Goal: Task Accomplishment & Management: Manage account settings

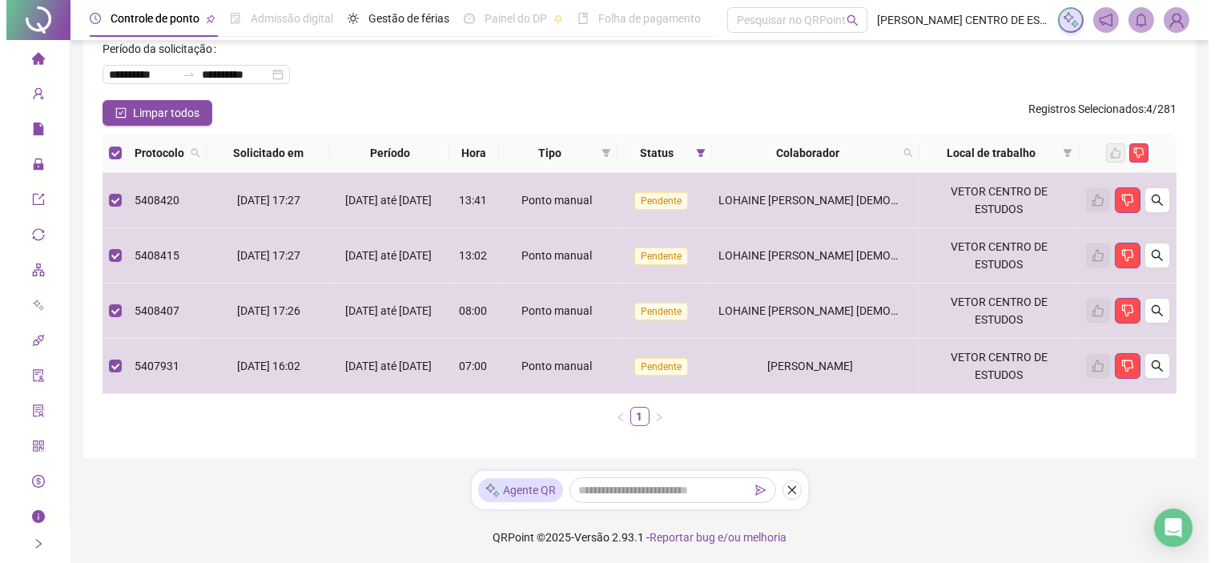
scroll to position [86, 0]
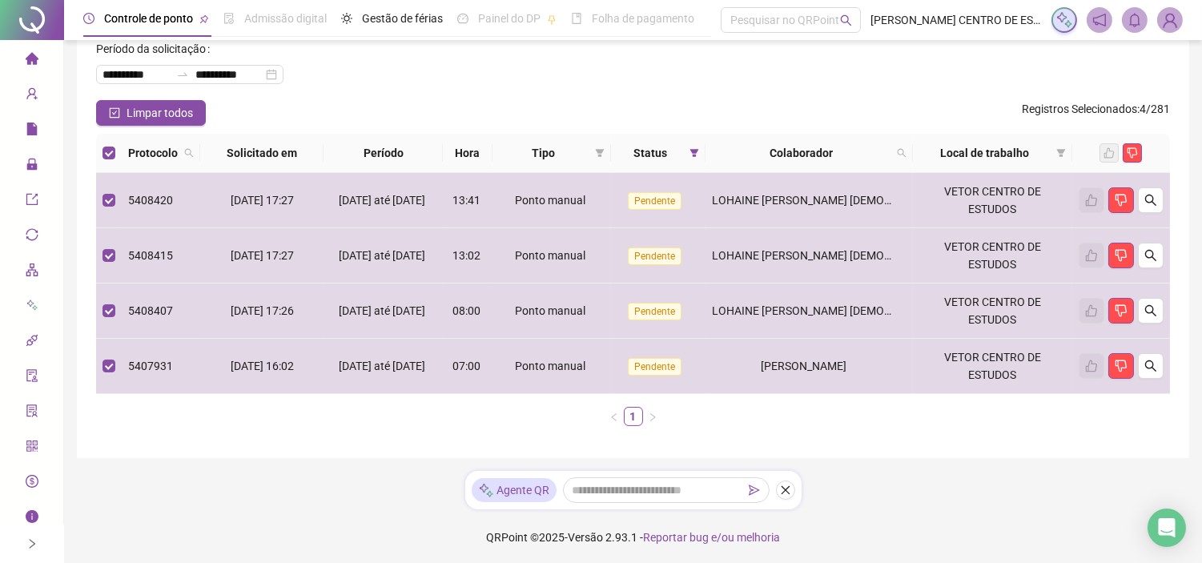
click at [900, 94] on div "**********" at bounding box center [633, 68] width 1074 height 64
click at [885, 108] on div "Limpar todos Registros Selecionados : 4 / 281" at bounding box center [633, 113] width 1074 height 26
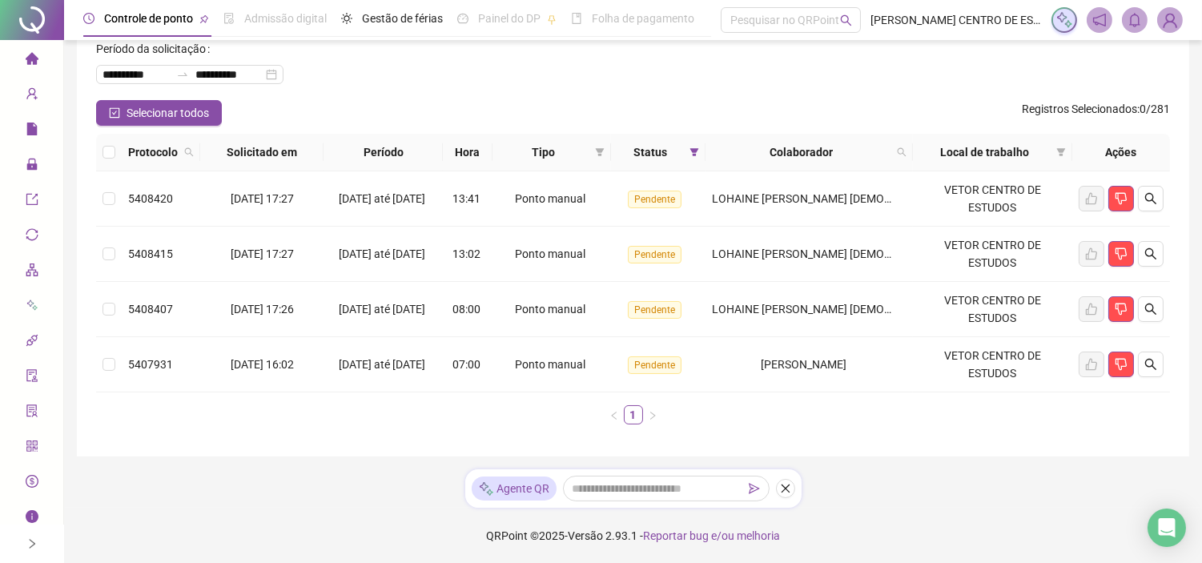
click at [834, 80] on div "**********" at bounding box center [633, 68] width 1074 height 64
click at [1124, 208] on button "button" at bounding box center [1121, 199] width 26 height 26
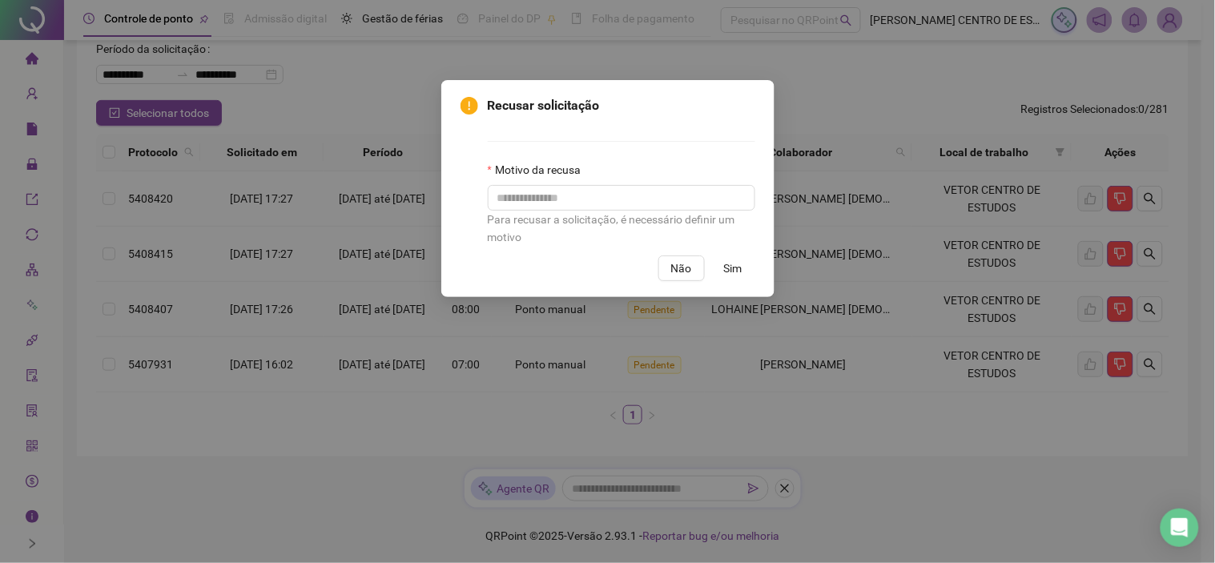
click at [727, 260] on span "Sim" at bounding box center [733, 268] width 18 height 18
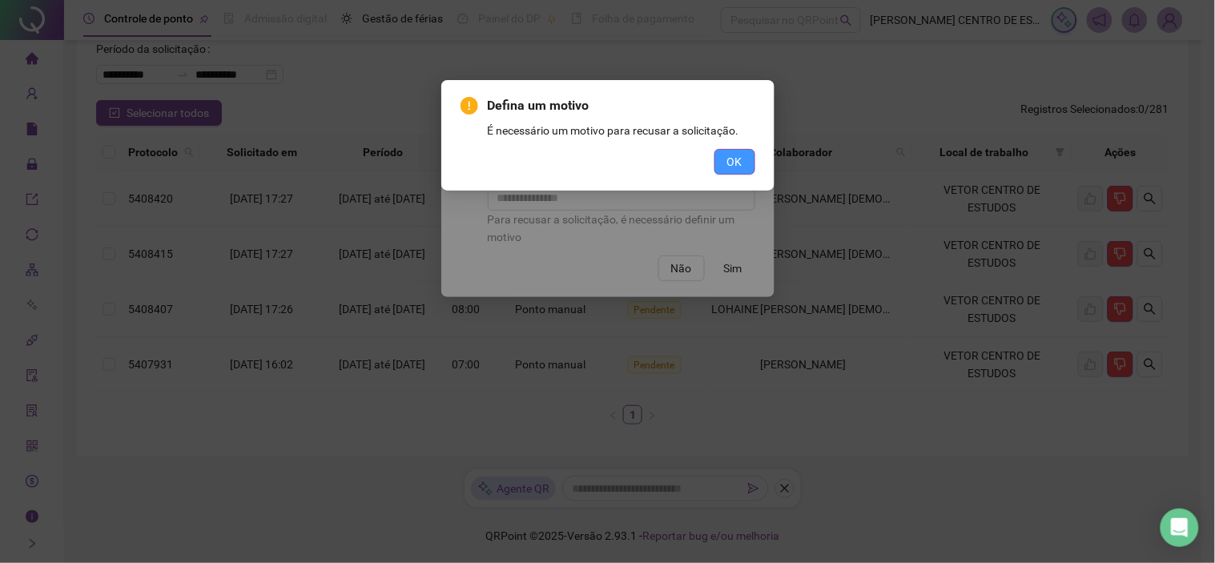
click at [730, 149] on button "OK" at bounding box center [734, 162] width 41 height 26
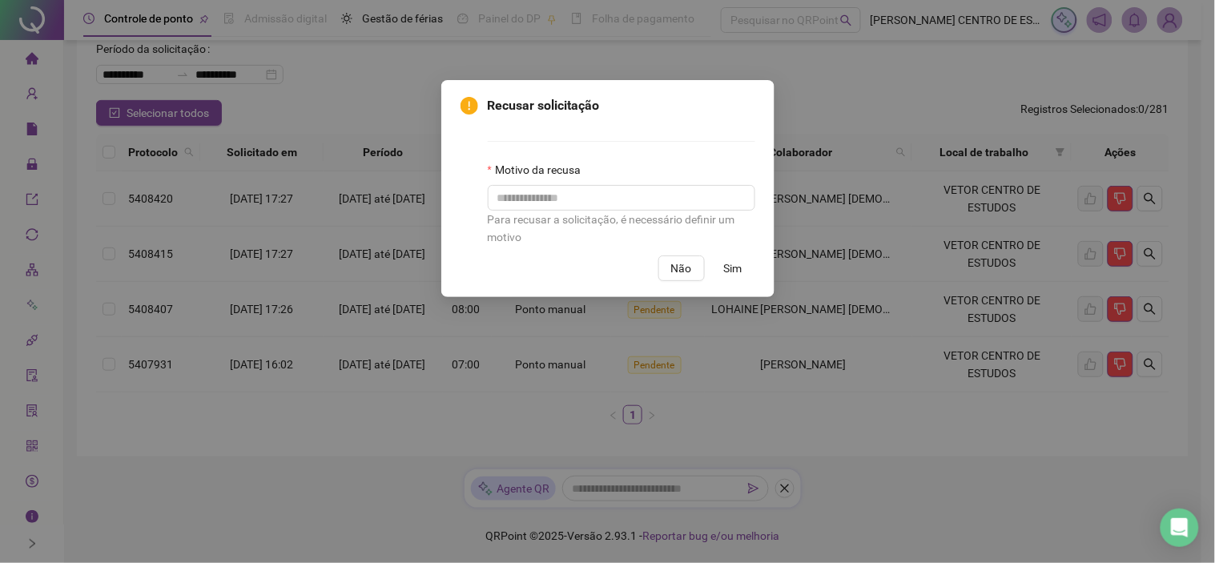
click at [745, 264] on button "Sim" at bounding box center [733, 268] width 44 height 26
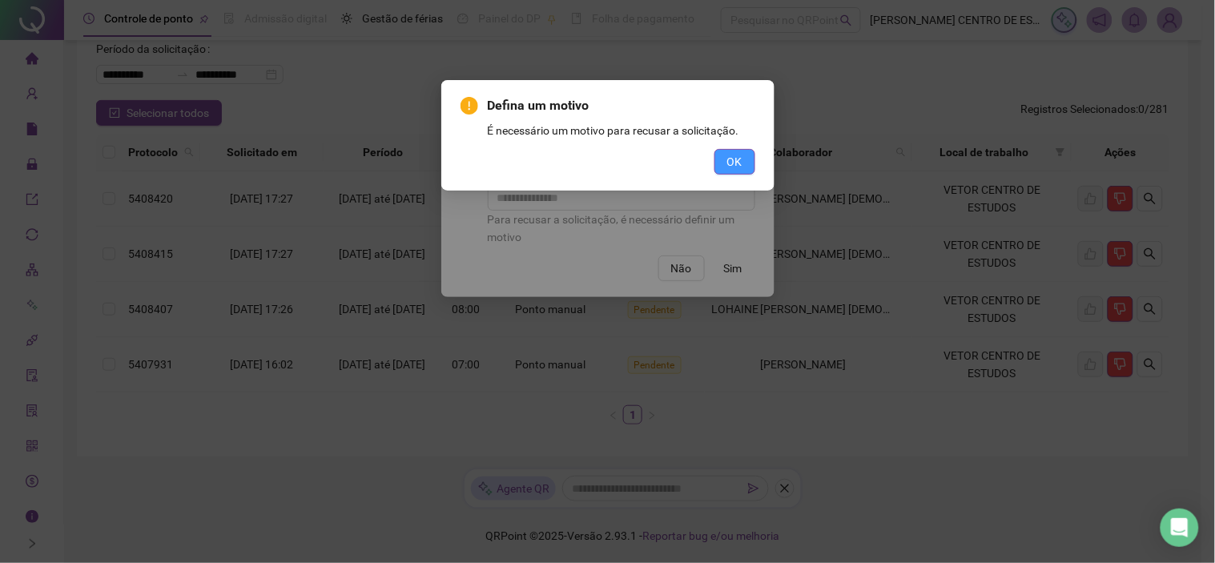
click at [738, 159] on span "OK" at bounding box center [734, 162] width 15 height 18
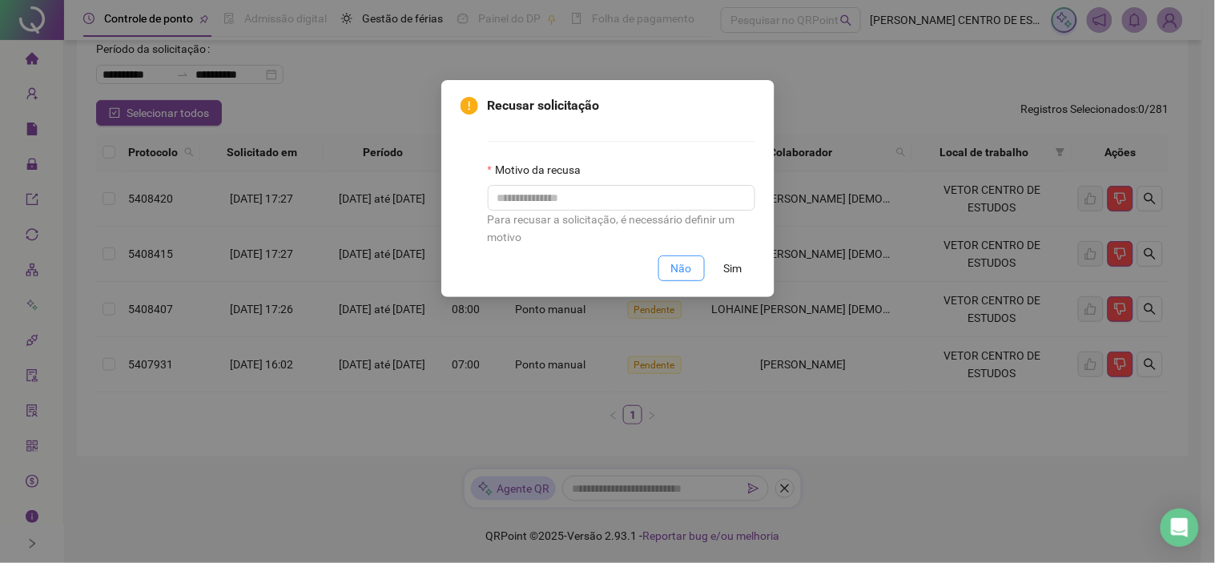
click at [671, 271] on span "Não" at bounding box center [681, 268] width 21 height 18
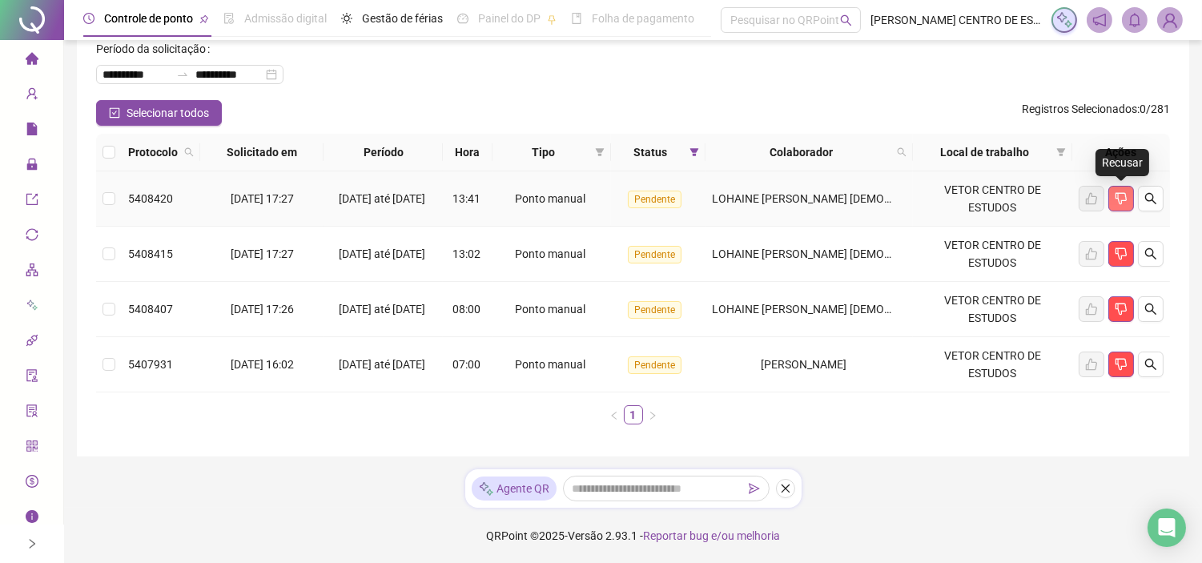
click at [1128, 199] on button "button" at bounding box center [1121, 199] width 26 height 26
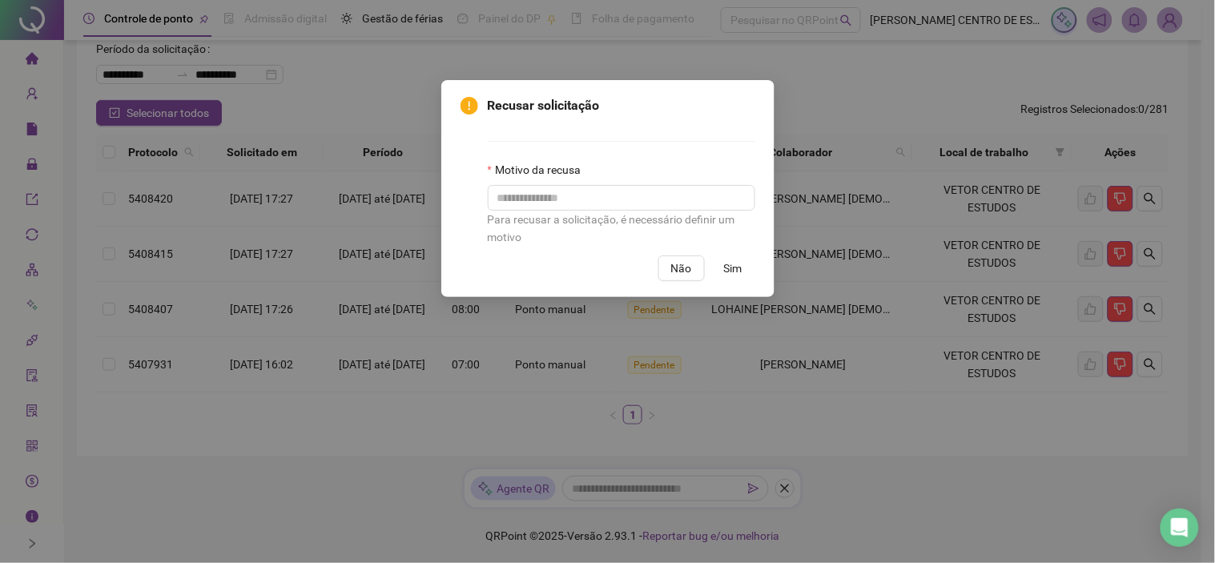
click at [729, 280] on button "Sim" at bounding box center [733, 268] width 44 height 26
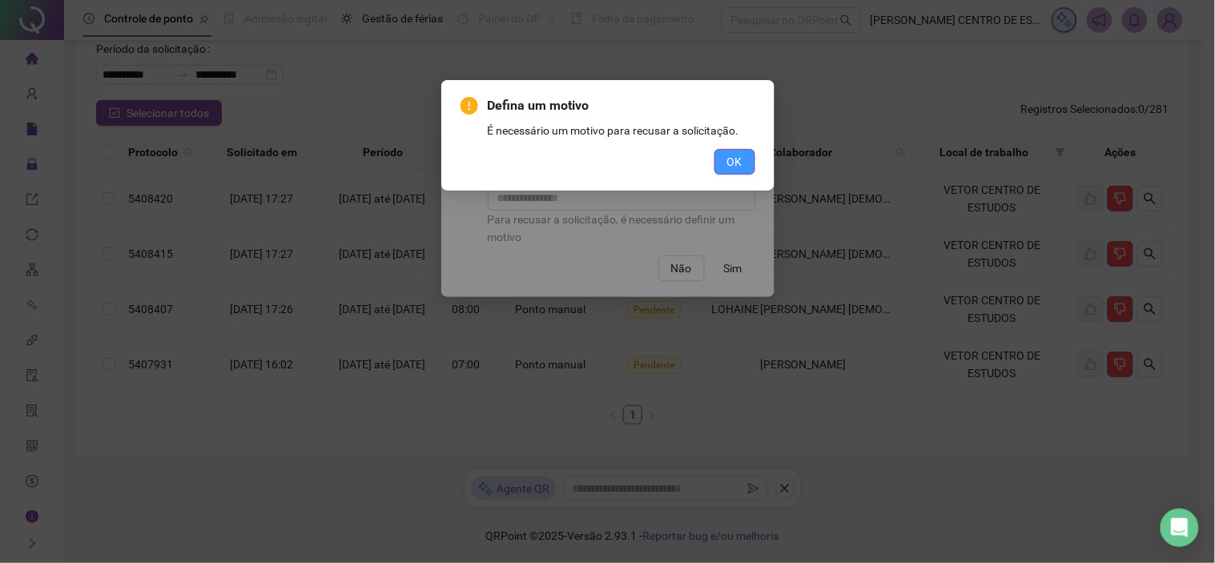
click at [734, 166] on span "OK" at bounding box center [734, 162] width 15 height 18
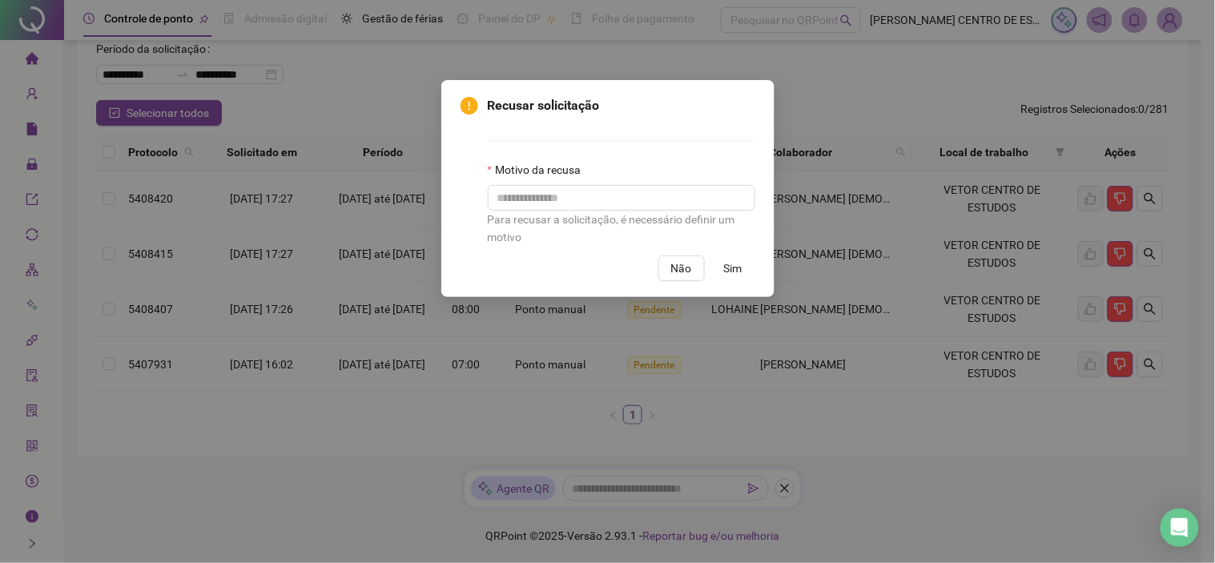
click at [746, 266] on button "Sim" at bounding box center [733, 268] width 44 height 26
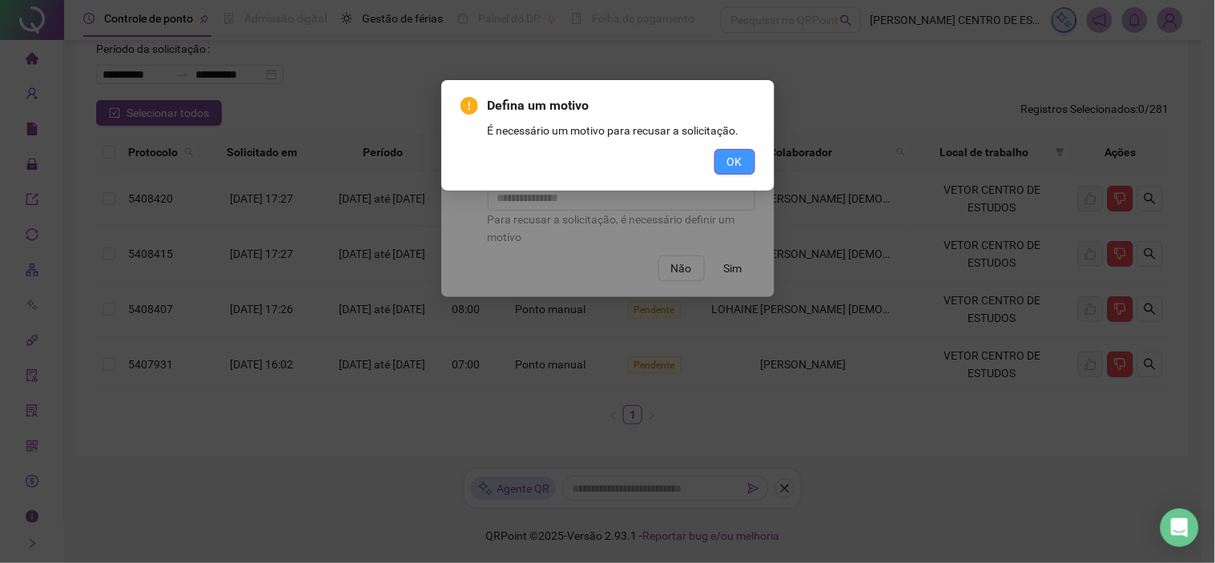
click at [716, 160] on button "OK" at bounding box center [734, 162] width 41 height 26
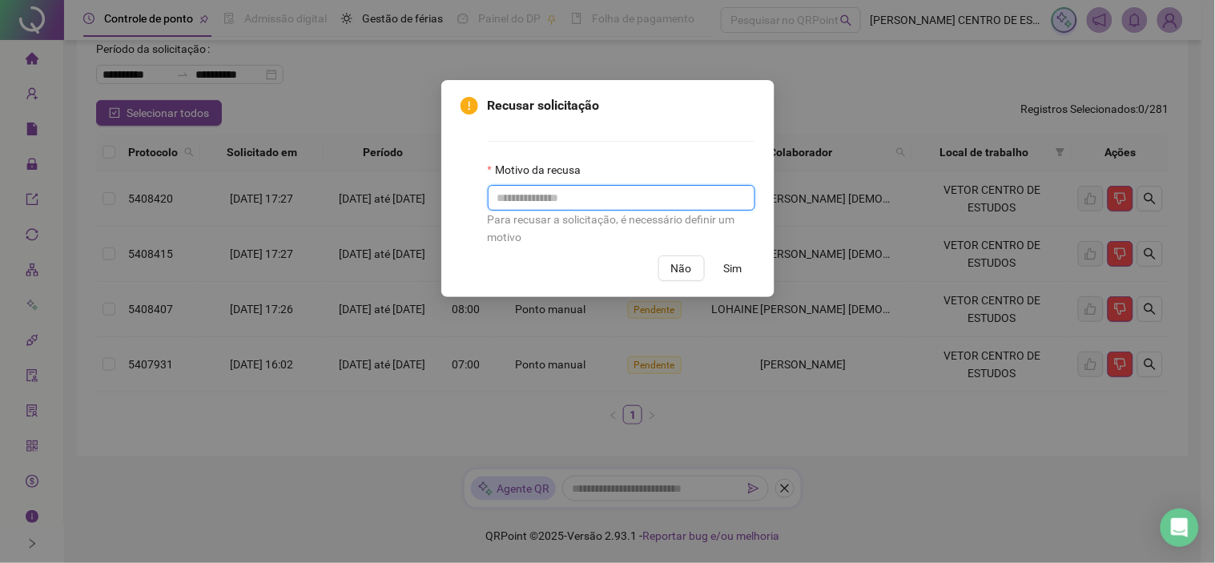
click at [605, 203] on input "text" at bounding box center [621, 198] width 267 height 26
type input "*"
drag, startPoint x: 621, startPoint y: 205, endPoint x: 325, endPoint y: 195, distance: 295.7
click at [325, 195] on div "**********" at bounding box center [607, 281] width 1215 height 563
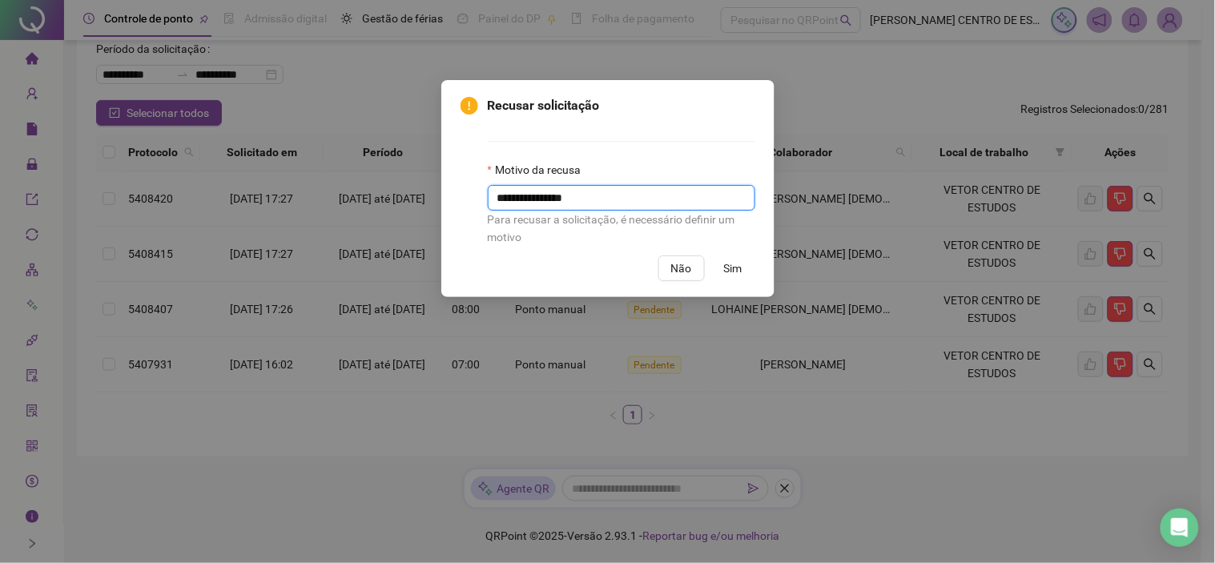
type input "**********"
click at [325, 195] on div "**********" at bounding box center [607, 281] width 1215 height 563
click at [729, 271] on span "Sim" at bounding box center [733, 268] width 18 height 18
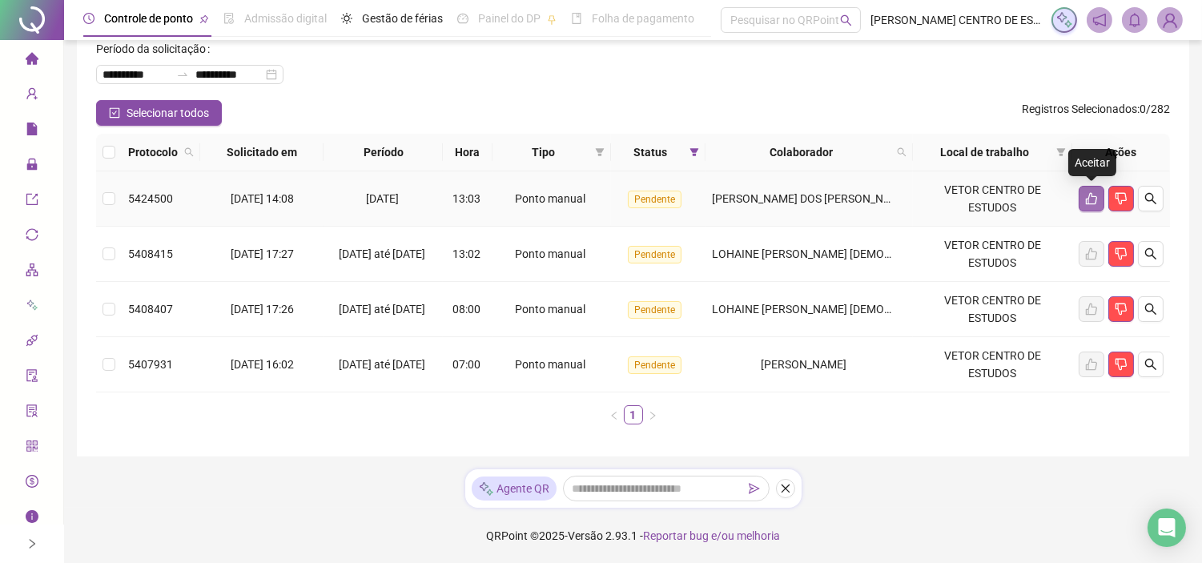
click at [1095, 192] on icon "like" at bounding box center [1091, 198] width 13 height 13
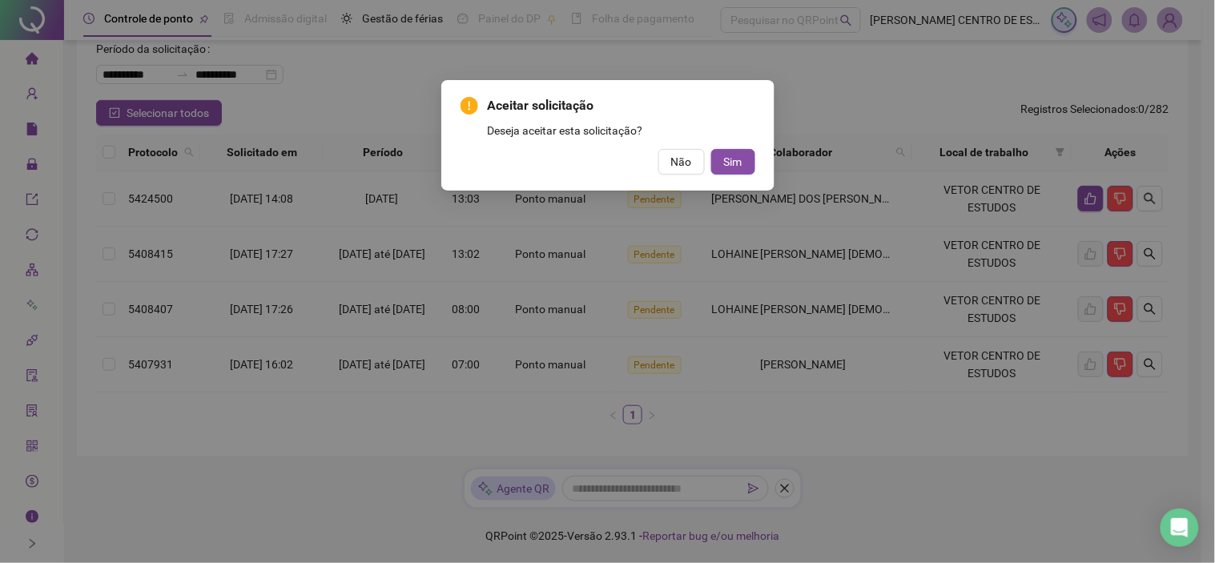
click at [755, 163] on div "Aceitar solicitação Deseja aceitar esta solicitação? Não Sim" at bounding box center [607, 135] width 333 height 111
click at [740, 167] on span "Sim" at bounding box center [733, 162] width 18 height 18
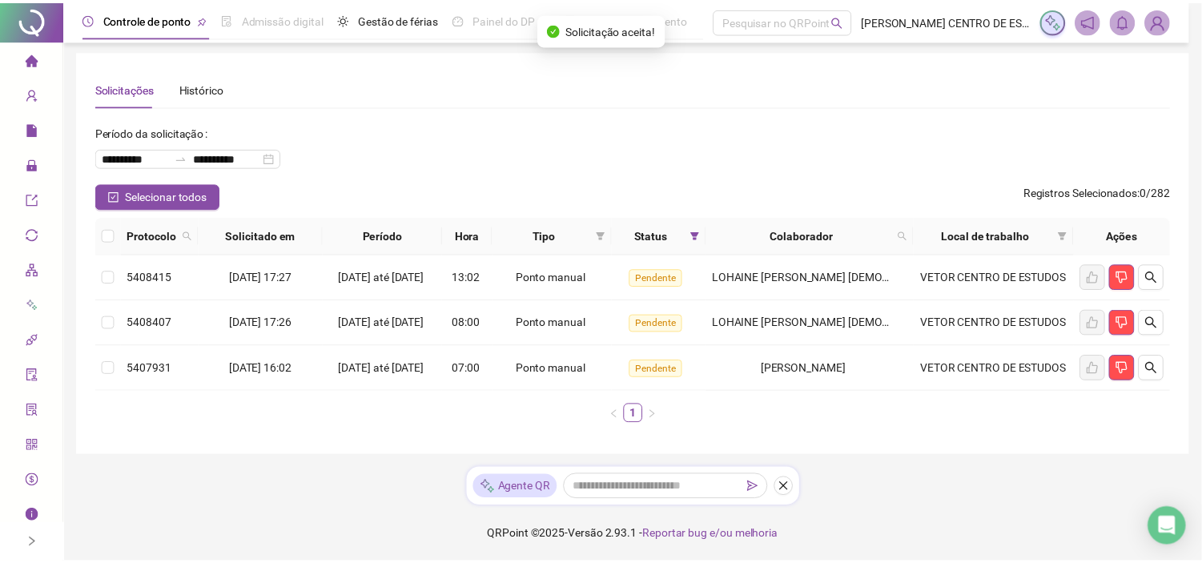
scroll to position [30, 0]
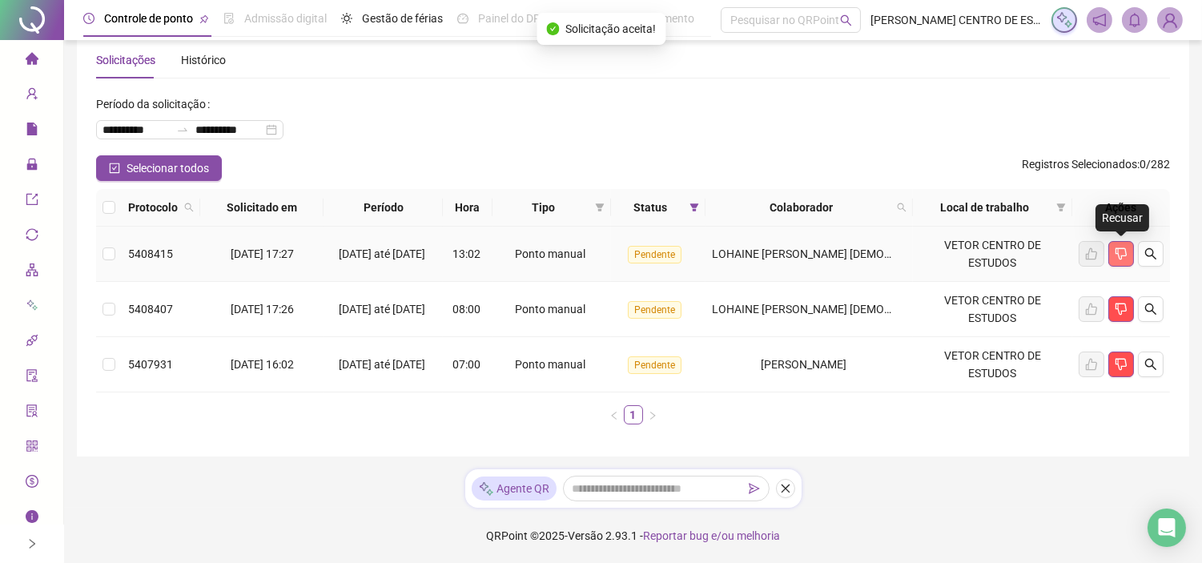
click at [1119, 242] on button "button" at bounding box center [1121, 254] width 26 height 26
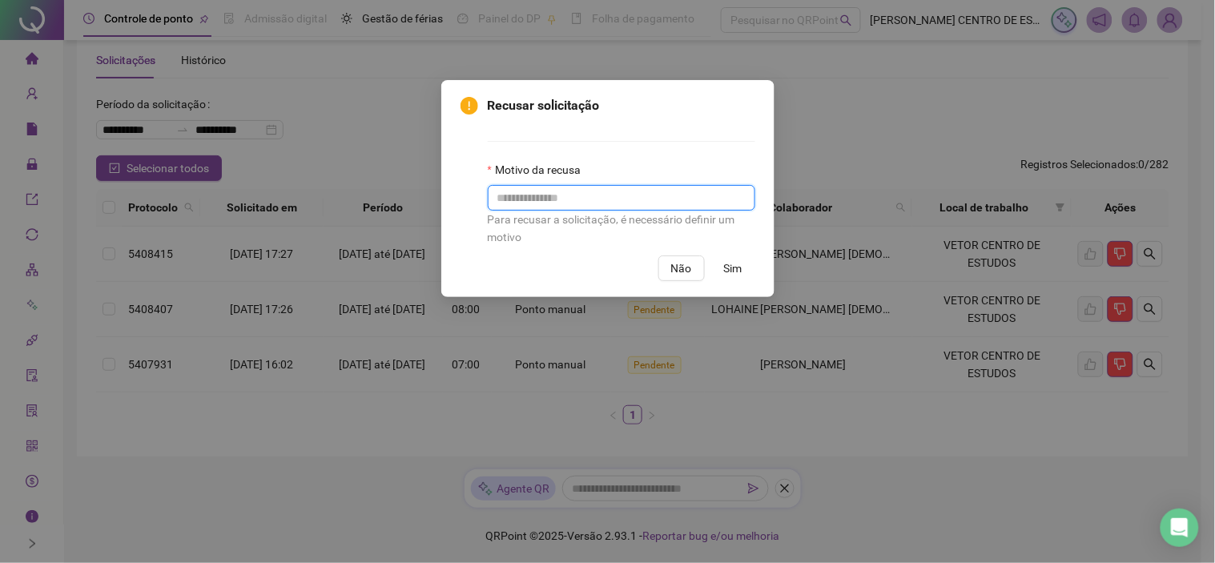
click at [686, 193] on input "text" at bounding box center [621, 198] width 267 height 26
paste input "**********"
type input "**********"
click at [739, 268] on span "Sim" at bounding box center [733, 268] width 18 height 18
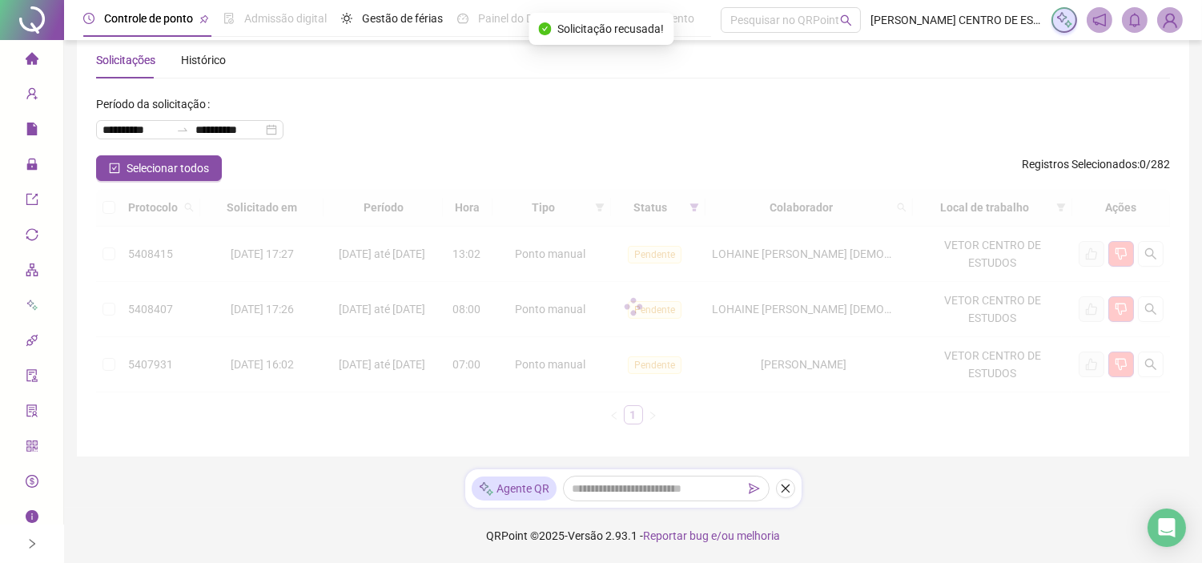
scroll to position [0, 0]
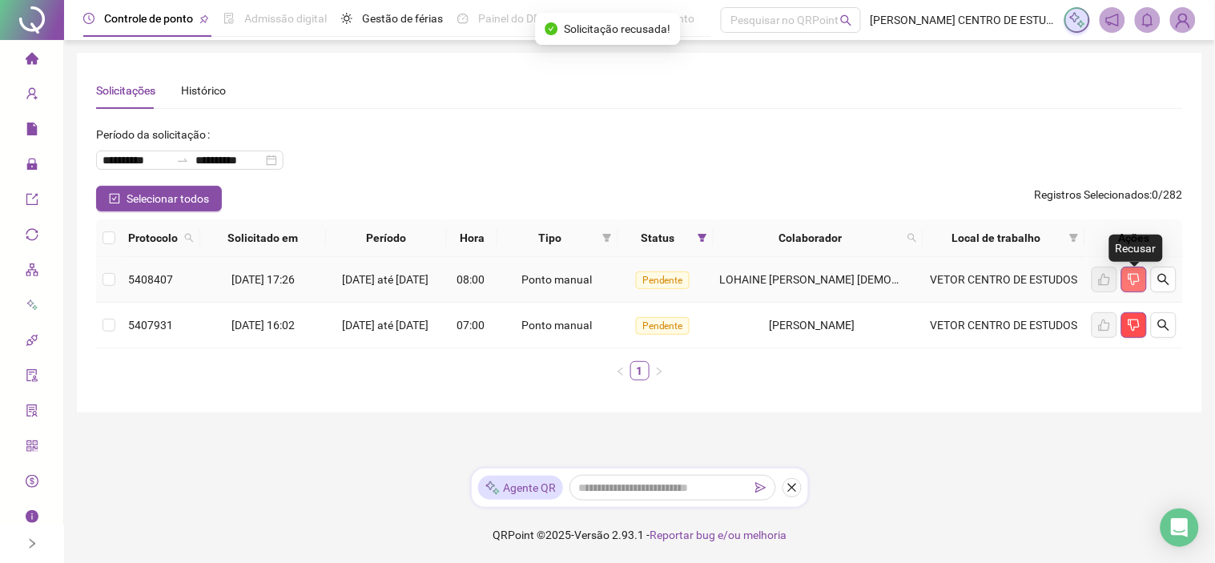
click at [1125, 274] on button "button" at bounding box center [1134, 280] width 26 height 26
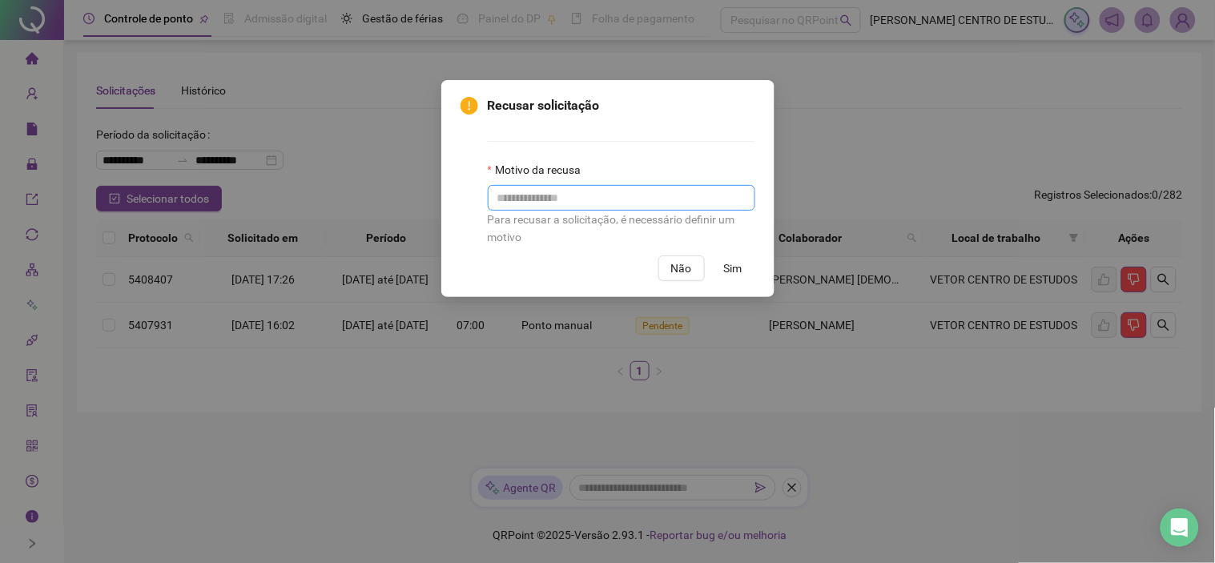
drag, startPoint x: 701, startPoint y: 180, endPoint x: 700, endPoint y: 191, distance: 10.4
click at [700, 191] on div "Motivo da recusa Para recusar a solicitação, é necessário definir um motivo" at bounding box center [621, 203] width 267 height 85
click at [700, 191] on input "text" at bounding box center [621, 198] width 267 height 26
paste input "**********"
type input "**********"
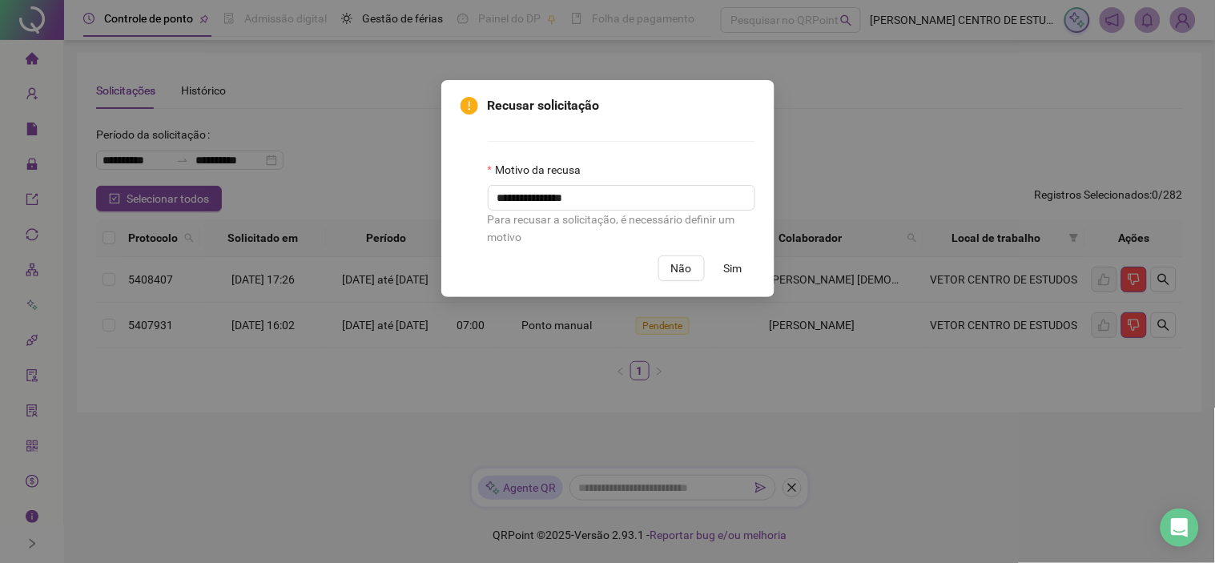
click at [738, 269] on span "Sim" at bounding box center [733, 268] width 18 height 18
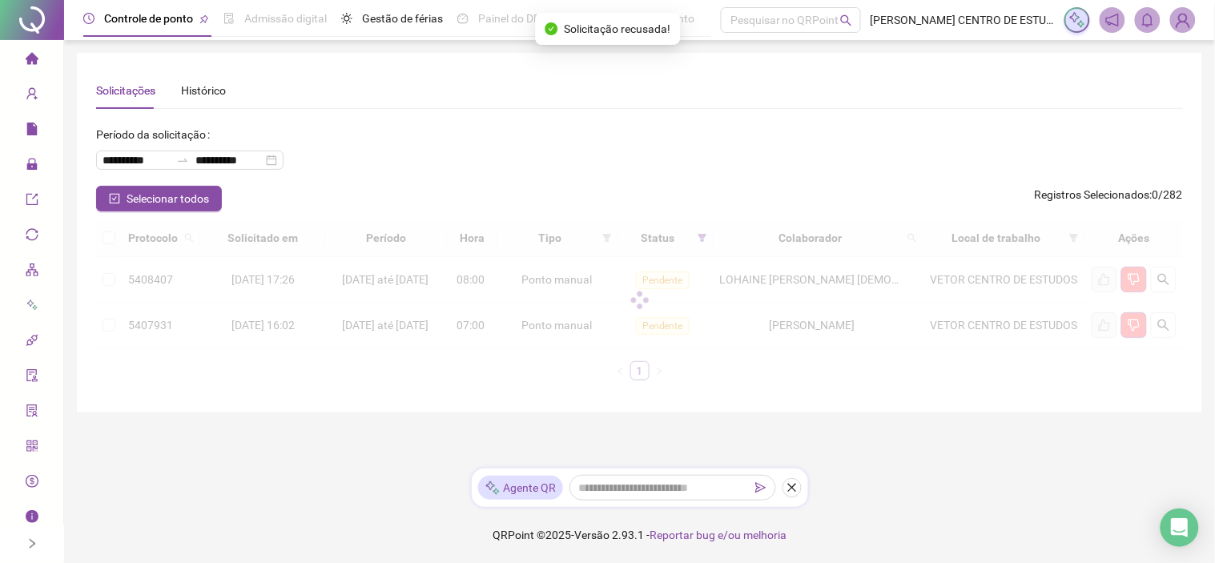
click at [738, 269] on div "**********" at bounding box center [607, 281] width 1215 height 563
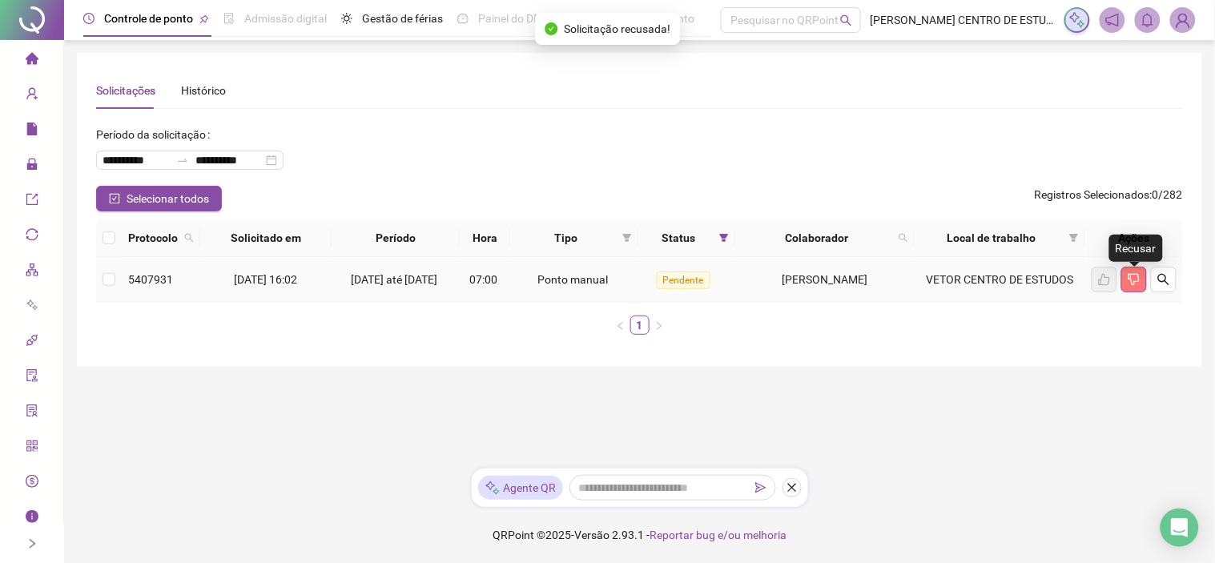
click at [1134, 277] on icon "dislike" at bounding box center [1134, 279] width 13 height 13
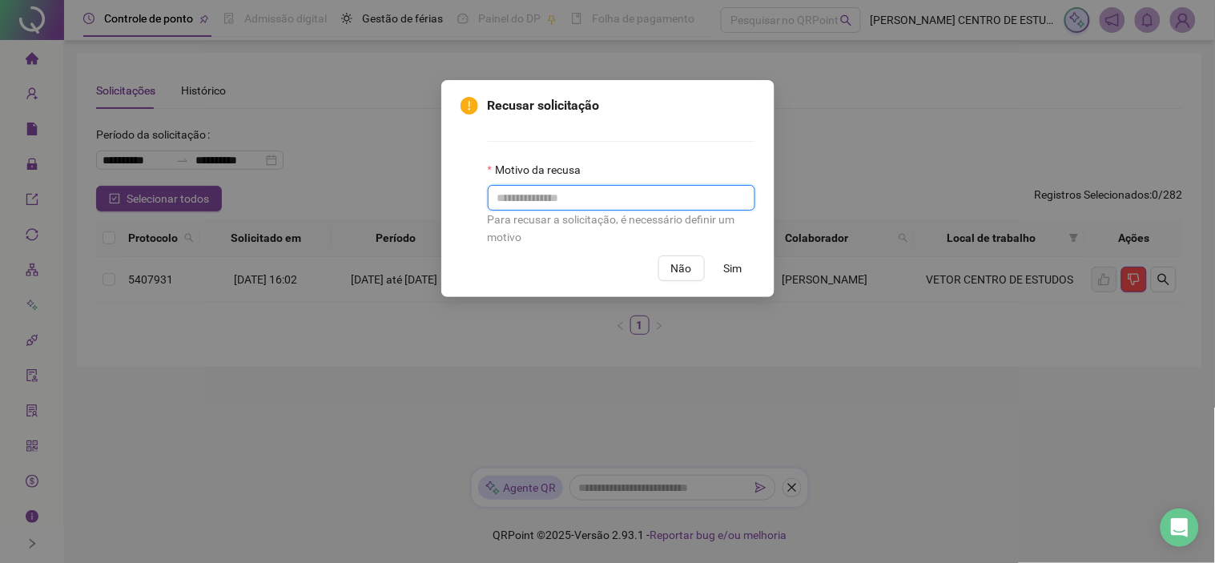
click at [698, 196] on input "text" at bounding box center [621, 198] width 267 height 26
paste input "**********"
type input "**********"
click at [740, 272] on span "Sim" at bounding box center [733, 268] width 18 height 18
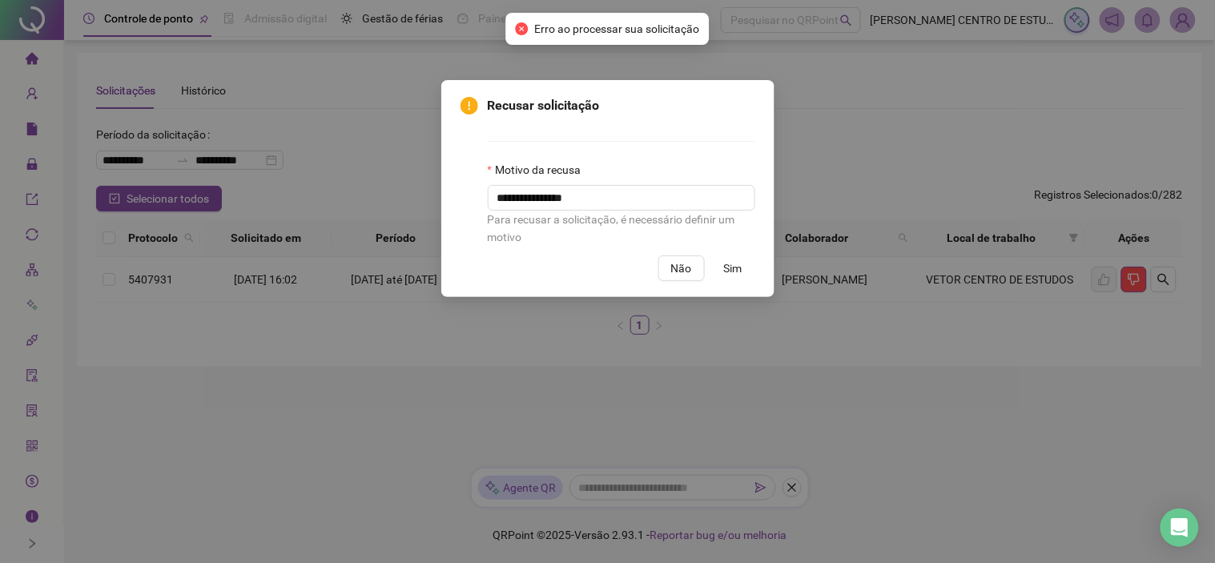
click at [740, 272] on span "Sim" at bounding box center [733, 268] width 18 height 18
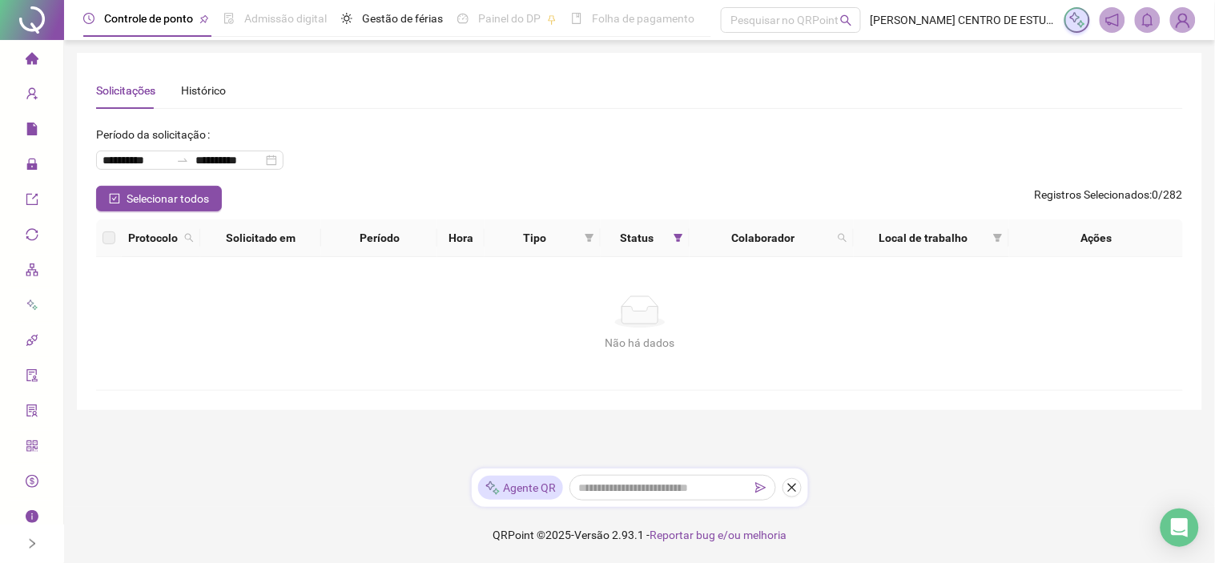
click at [26, 49] on span "home" at bounding box center [32, 61] width 13 height 32
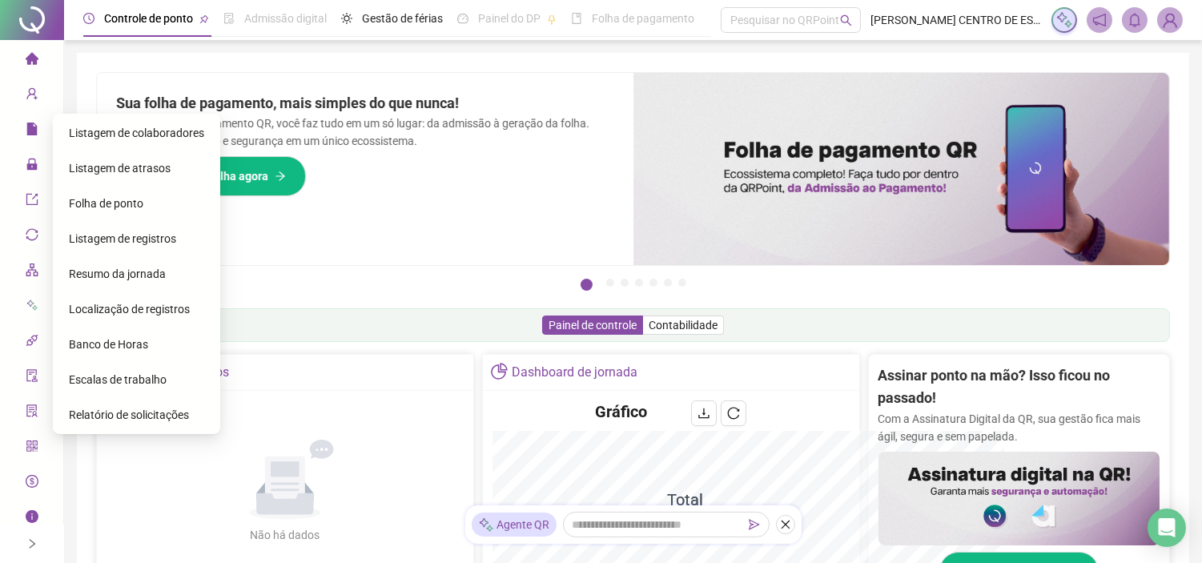
click at [107, 211] on div "Folha de ponto" at bounding box center [136, 203] width 135 height 32
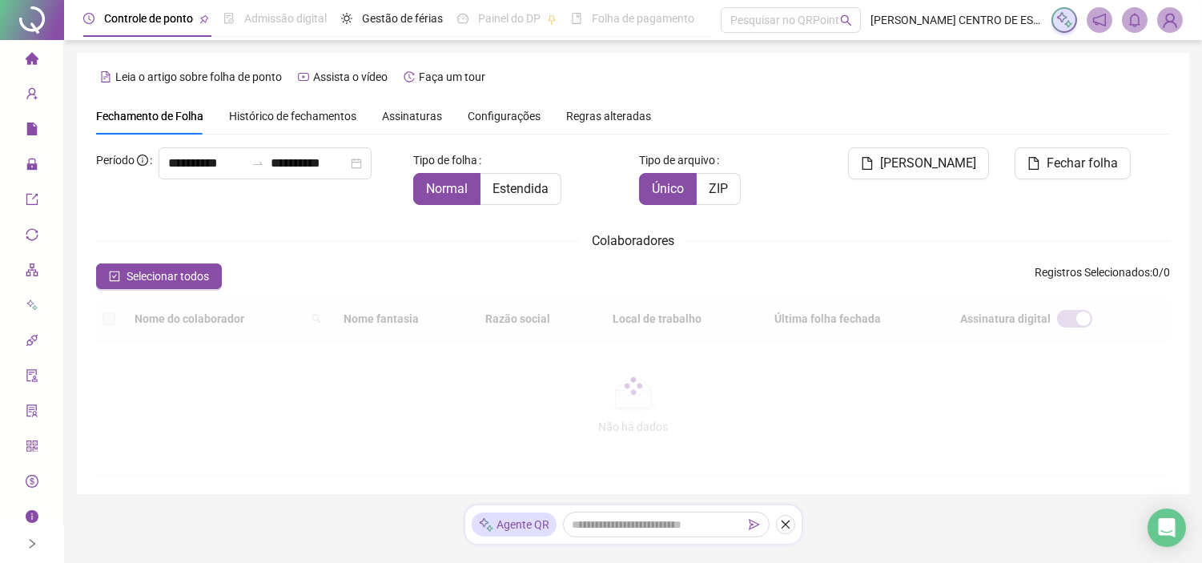
type input "**********"
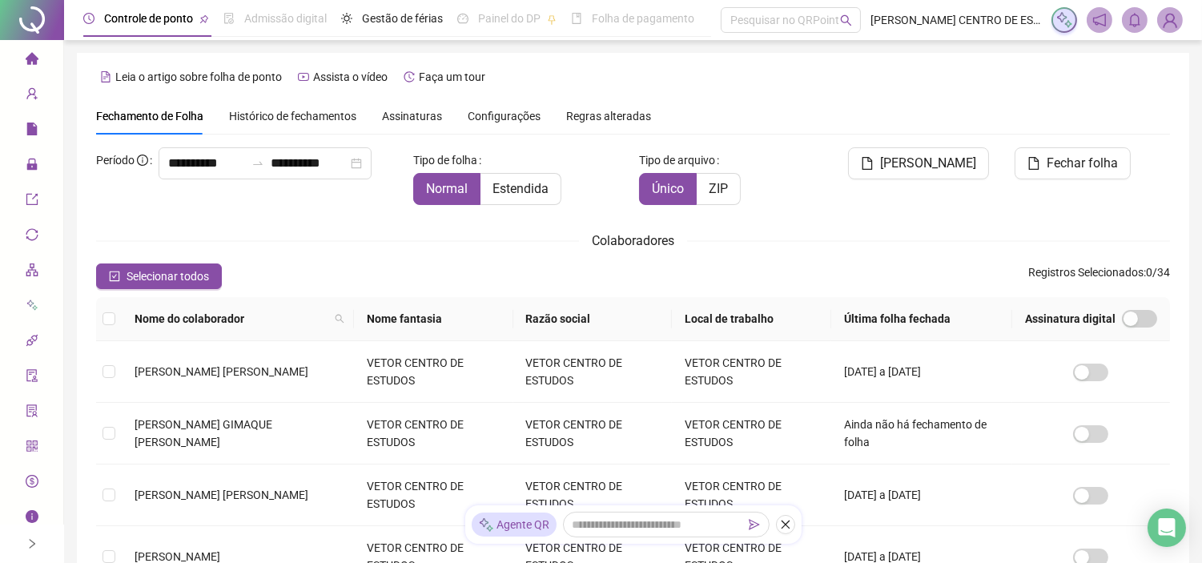
scroll to position [37, 0]
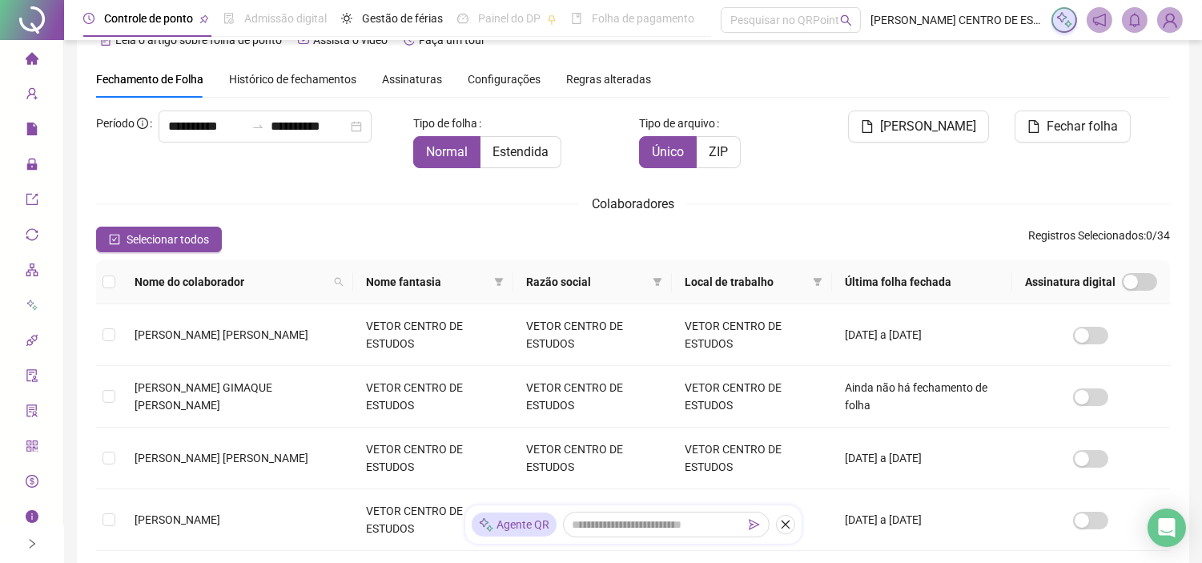
click at [314, 275] on span "Nome do colaborador" at bounding box center [231, 282] width 193 height 18
click at [324, 294] on th "Nome do colaborador" at bounding box center [237, 282] width 231 height 44
click at [336, 282] on th "Nome do colaborador" at bounding box center [237, 282] width 231 height 44
click at [331, 286] on span at bounding box center [339, 282] width 16 height 24
type input "*"
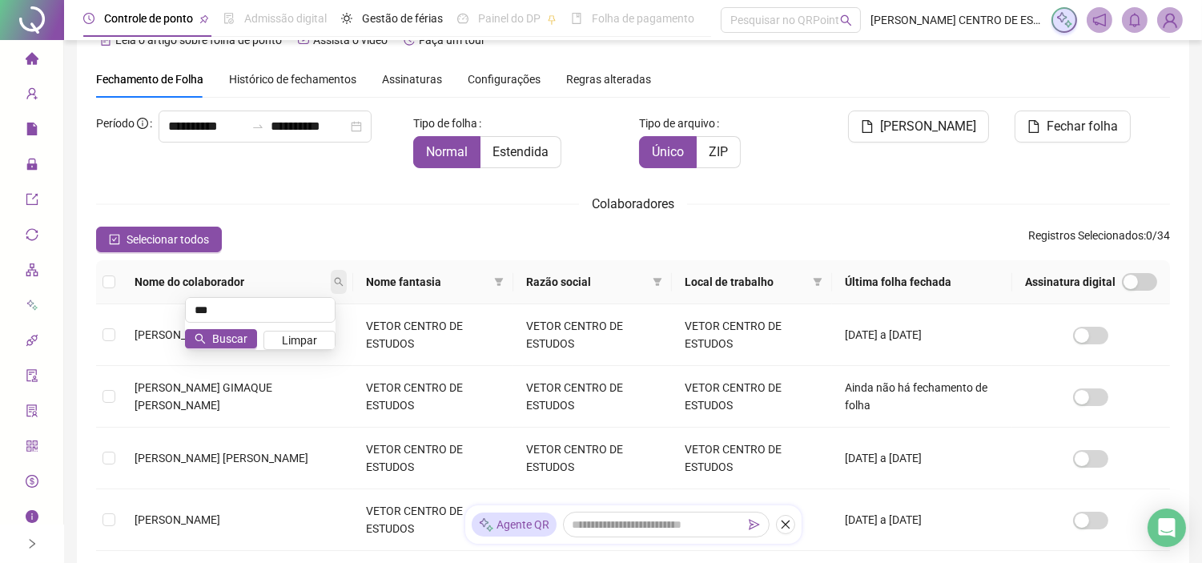
type input "***"
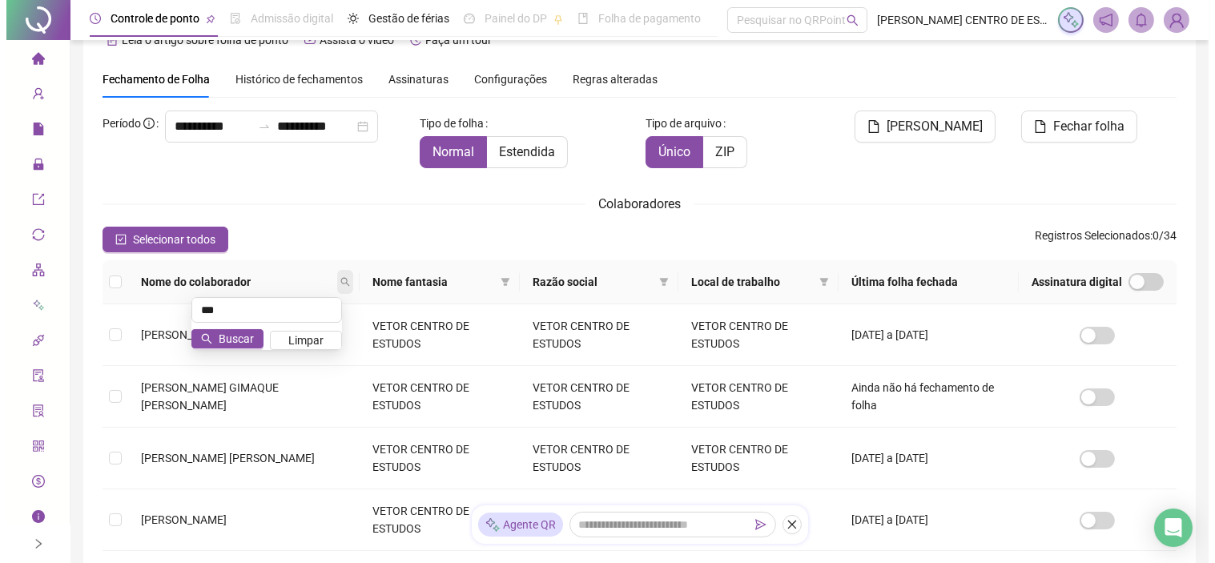
scroll to position [18, 0]
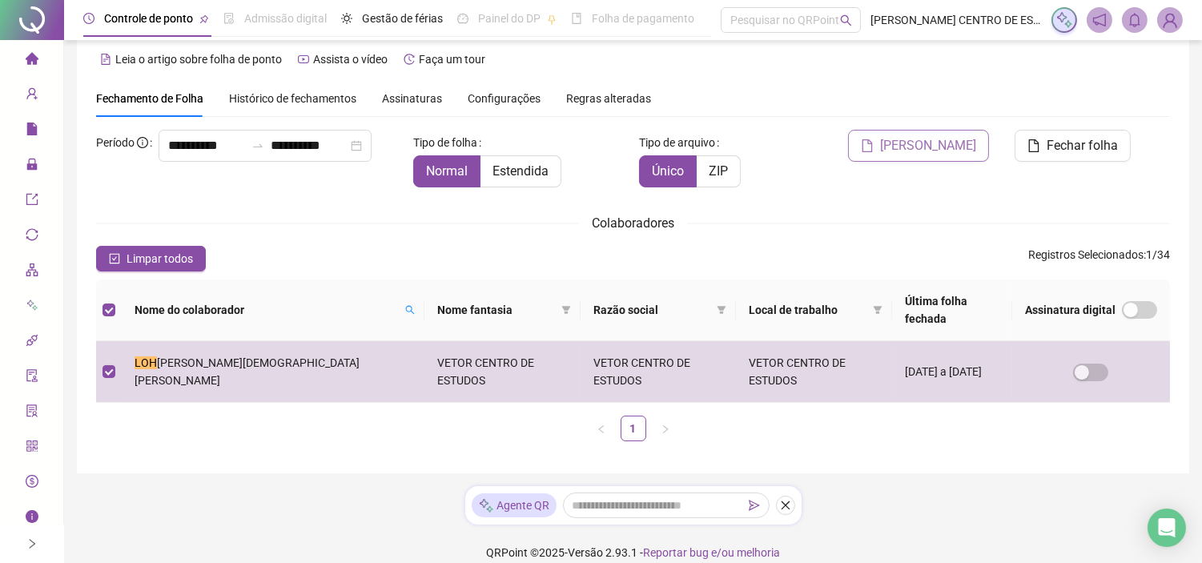
click at [939, 139] on span "[PERSON_NAME]" at bounding box center [928, 145] width 96 height 19
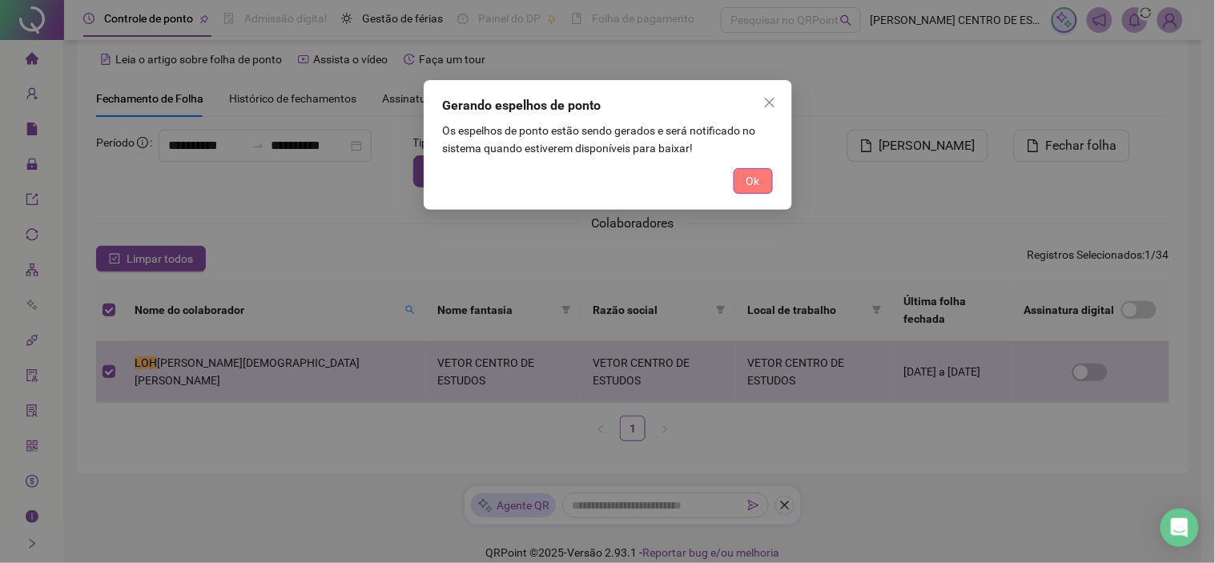
click at [738, 187] on button "Ok" at bounding box center [753, 181] width 39 height 26
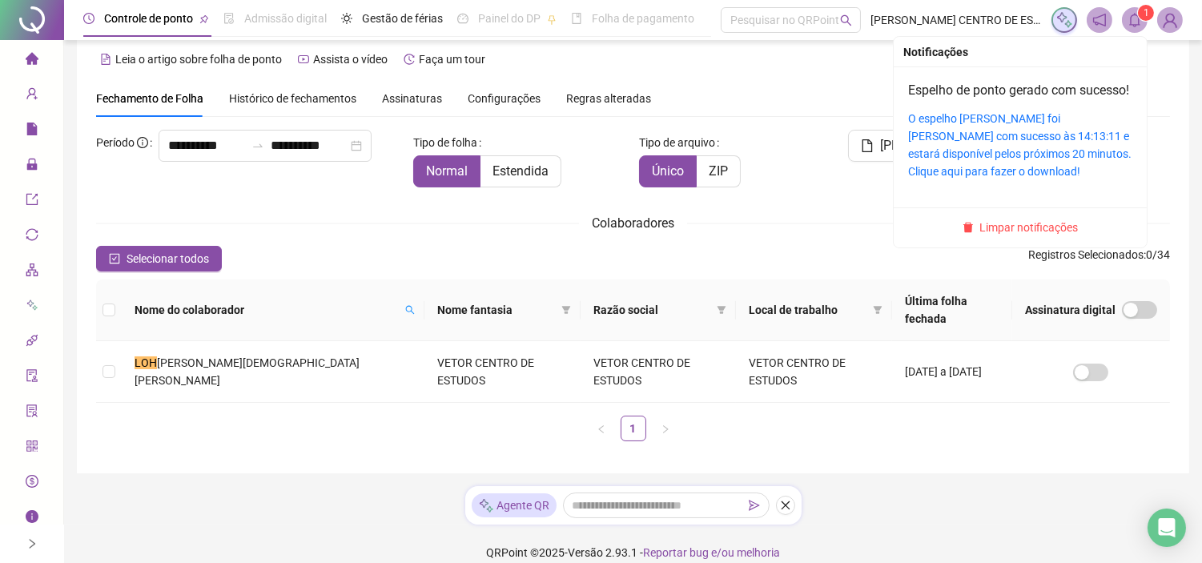
click at [1140, 10] on sup "1" at bounding box center [1146, 13] width 16 height 16
click at [964, 156] on link "O espelho [PERSON_NAME] foi [PERSON_NAME] com sucesso às 14:13:11 e estará disp…" at bounding box center [1019, 145] width 223 height 66
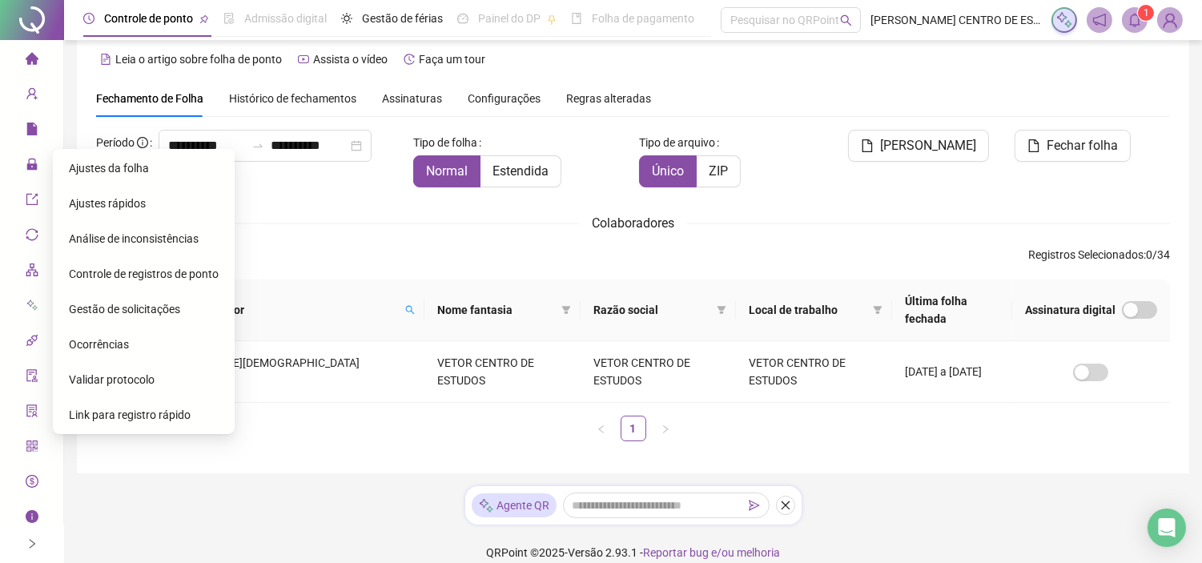
click at [125, 307] on span "Gestão de solicitações" at bounding box center [124, 309] width 111 height 13
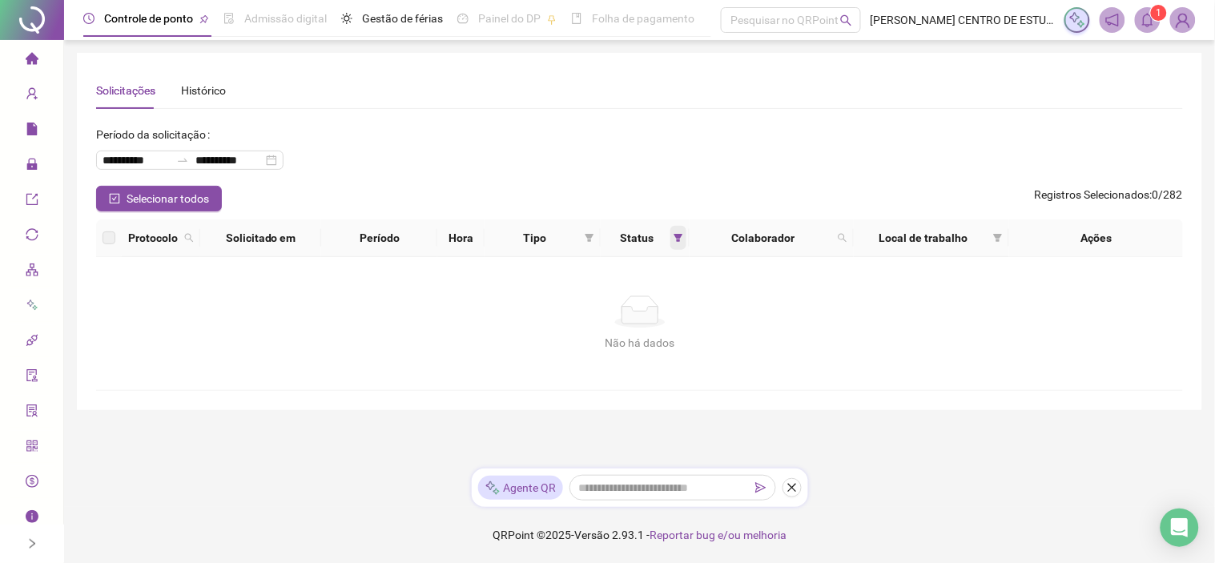
click at [679, 239] on icon "filter" at bounding box center [678, 238] width 10 height 10
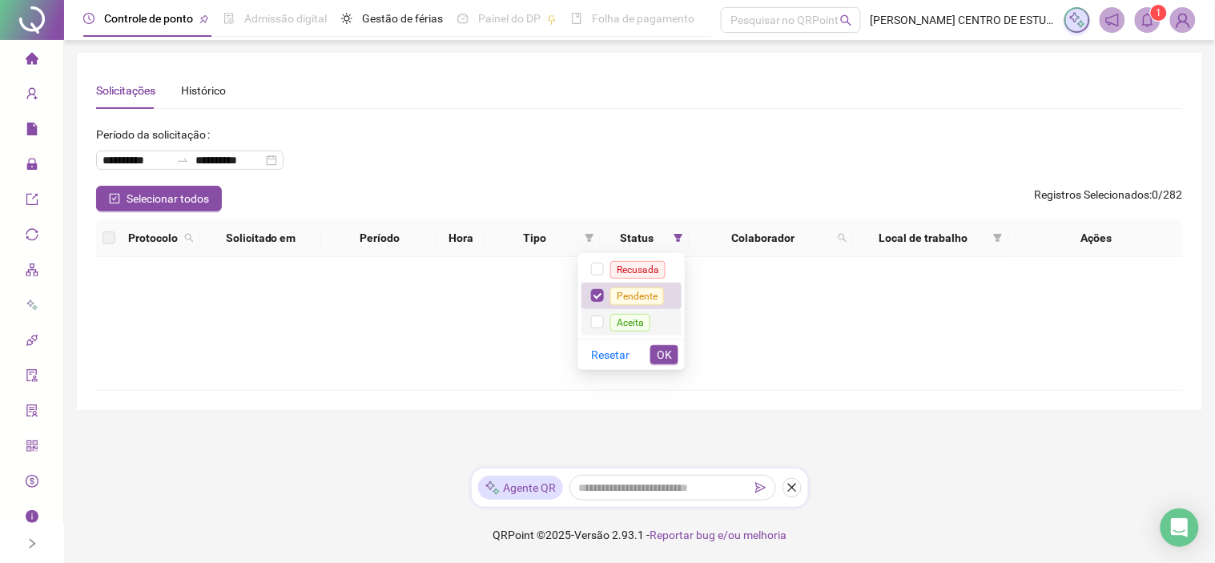
click at [631, 323] on span "Aceita" at bounding box center [630, 323] width 40 height 18
click at [671, 352] on span "OK" at bounding box center [664, 355] width 15 height 18
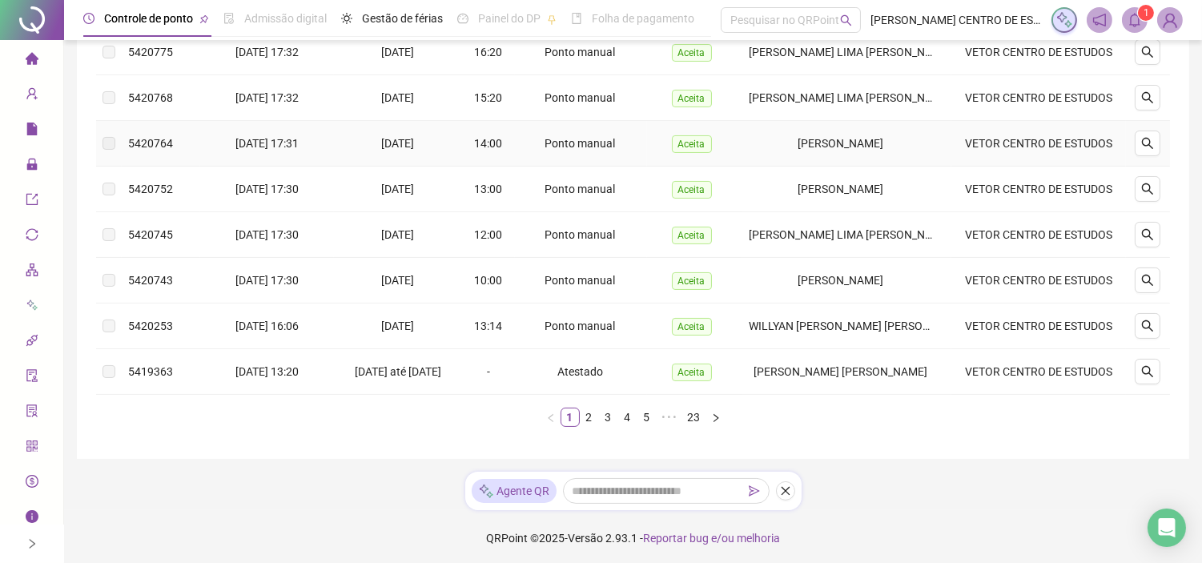
scroll to position [410, 0]
click at [697, 426] on link "23" at bounding box center [694, 417] width 22 height 18
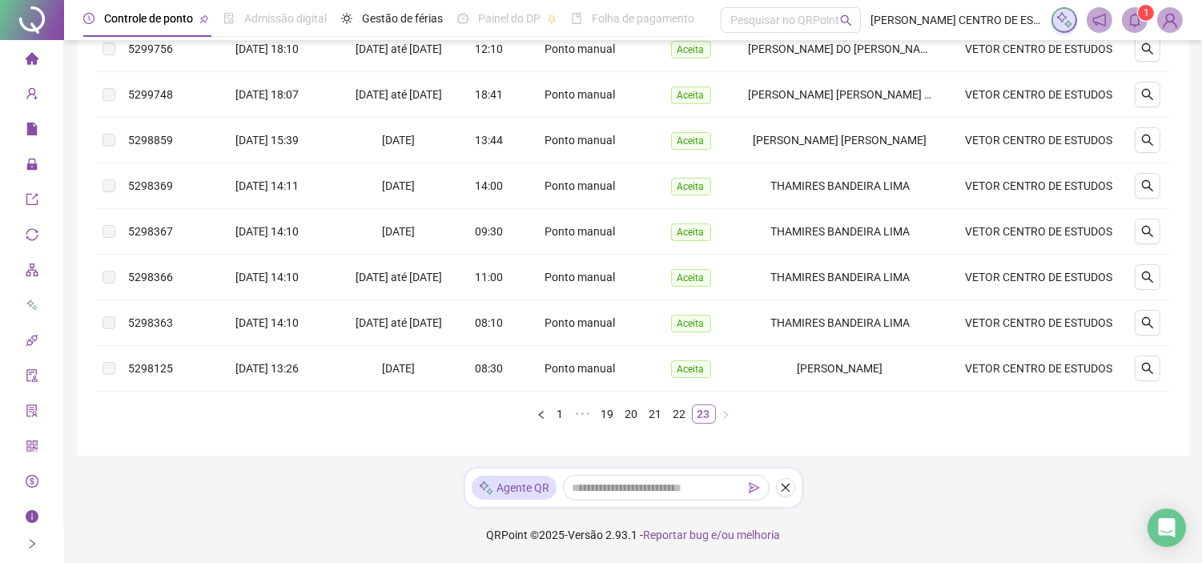
scroll to position [269, 0]
click at [702, 420] on link "23" at bounding box center [704, 414] width 22 height 18
click at [681, 407] on link "22" at bounding box center [680, 414] width 22 height 18
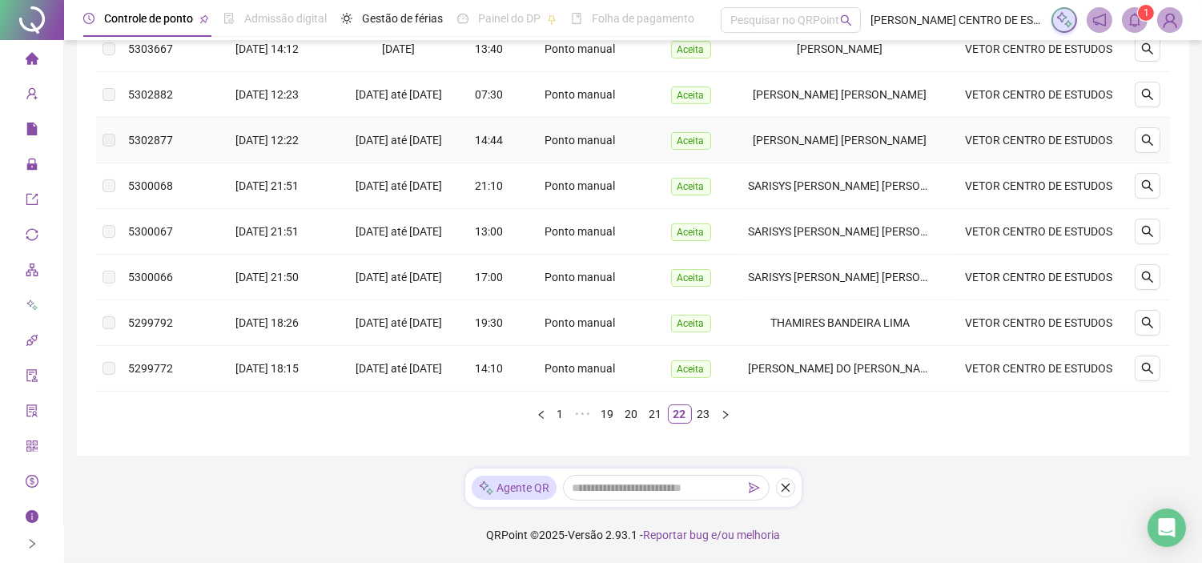
scroll to position [472, 0]
click at [647, 409] on div "Protocolo Solicitado em Período Hora Tipo Status Colaborador Local de trabalho …" at bounding box center [633, 114] width 1074 height 617
click at [653, 420] on link "21" at bounding box center [656, 414] width 22 height 18
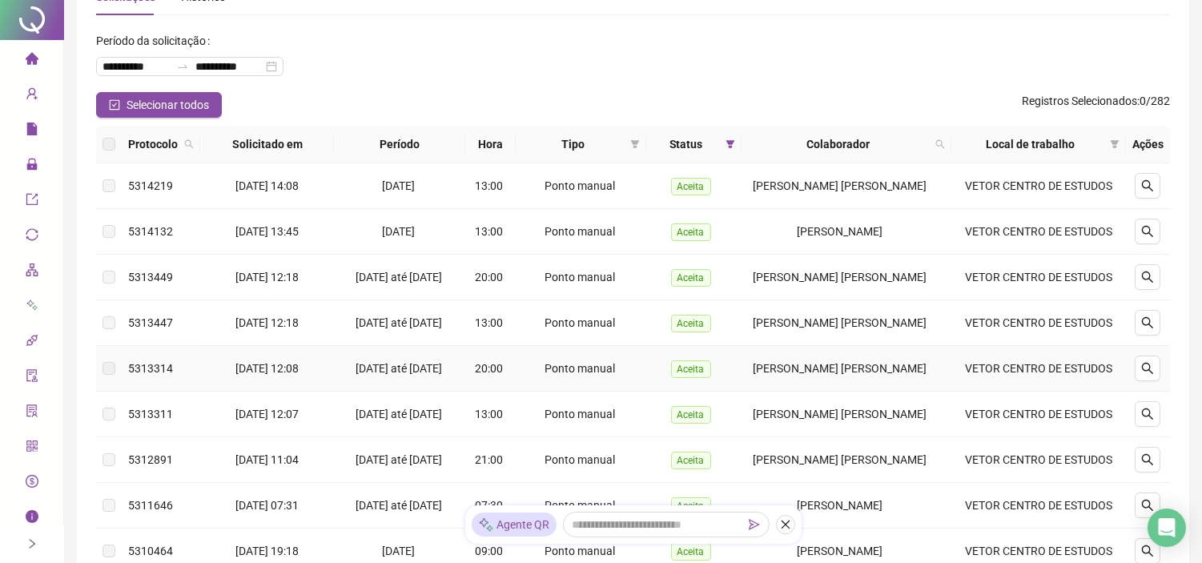
scroll to position [0, 0]
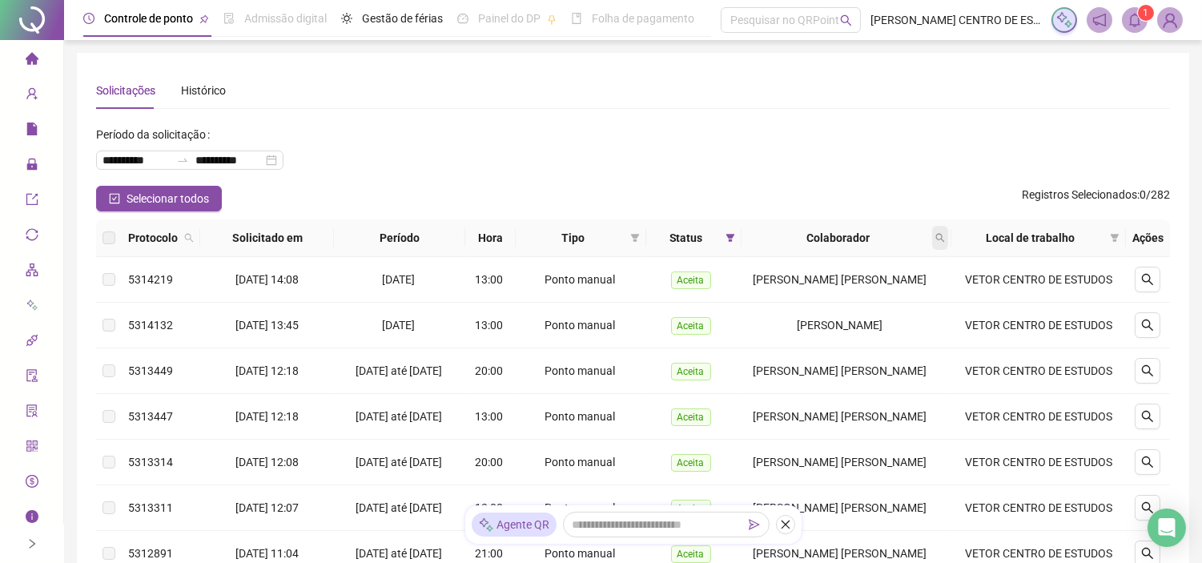
click at [938, 241] on icon "search" at bounding box center [940, 238] width 10 height 10
type input "****"
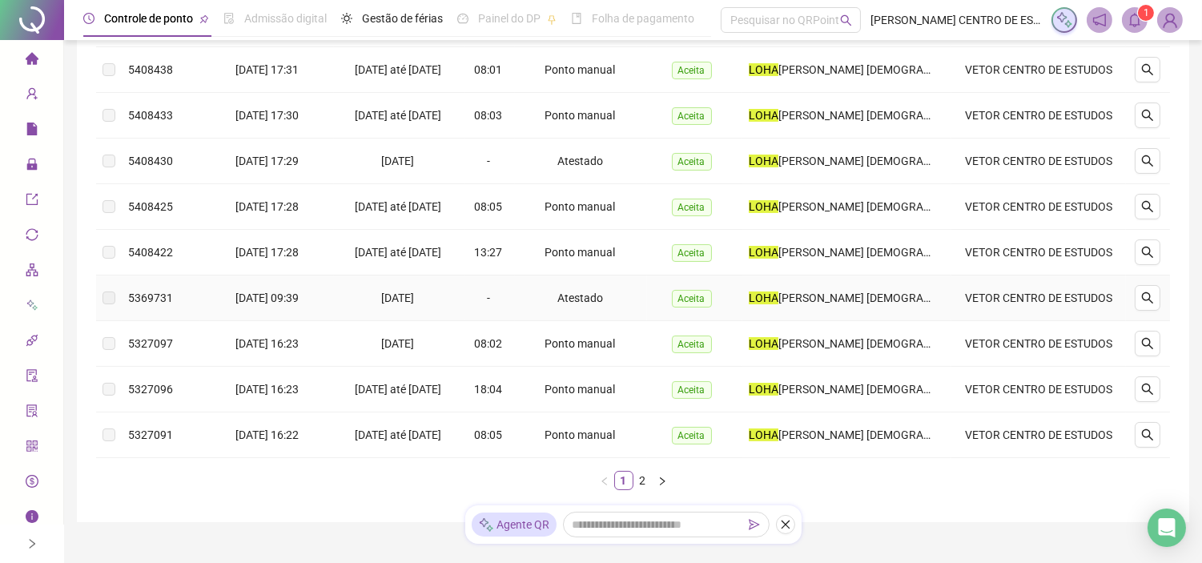
scroll to position [358, 0]
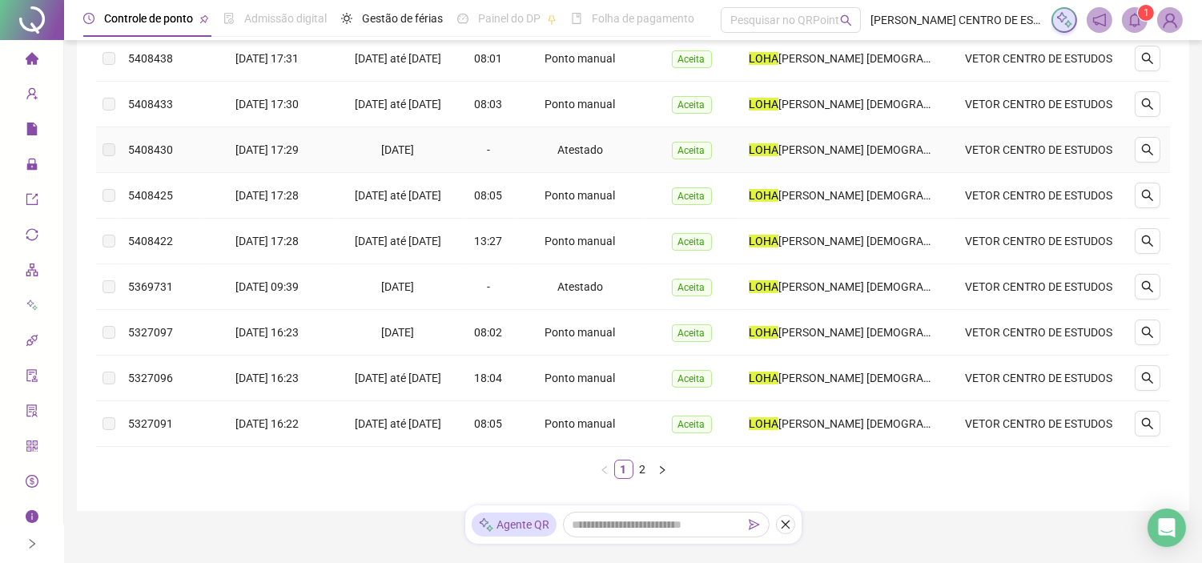
click at [619, 173] on td "Atestado" at bounding box center [581, 150] width 133 height 46
click at [1145, 156] on icon "search" at bounding box center [1147, 149] width 13 height 13
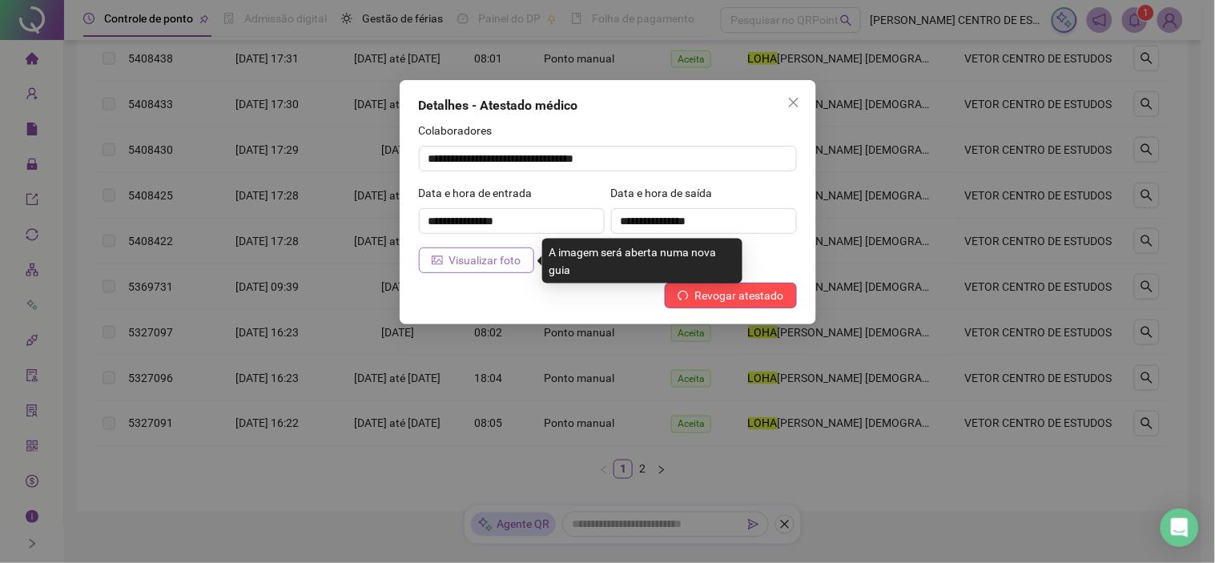
click at [489, 256] on span "Visualizar foto" at bounding box center [485, 260] width 72 height 18
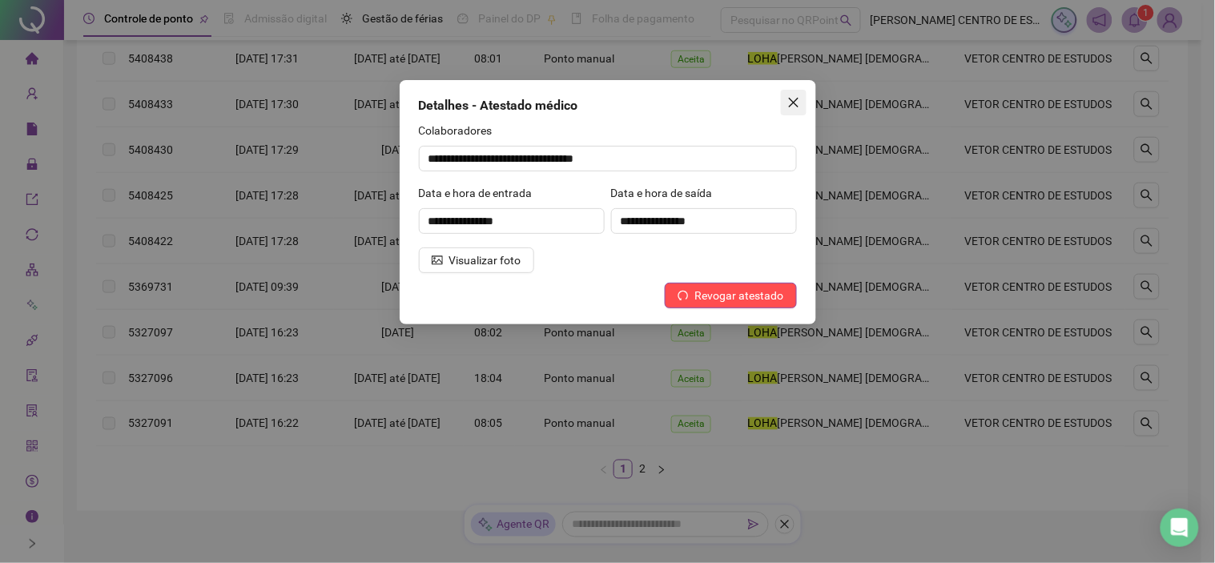
click at [794, 90] on button "Close" at bounding box center [794, 103] width 26 height 26
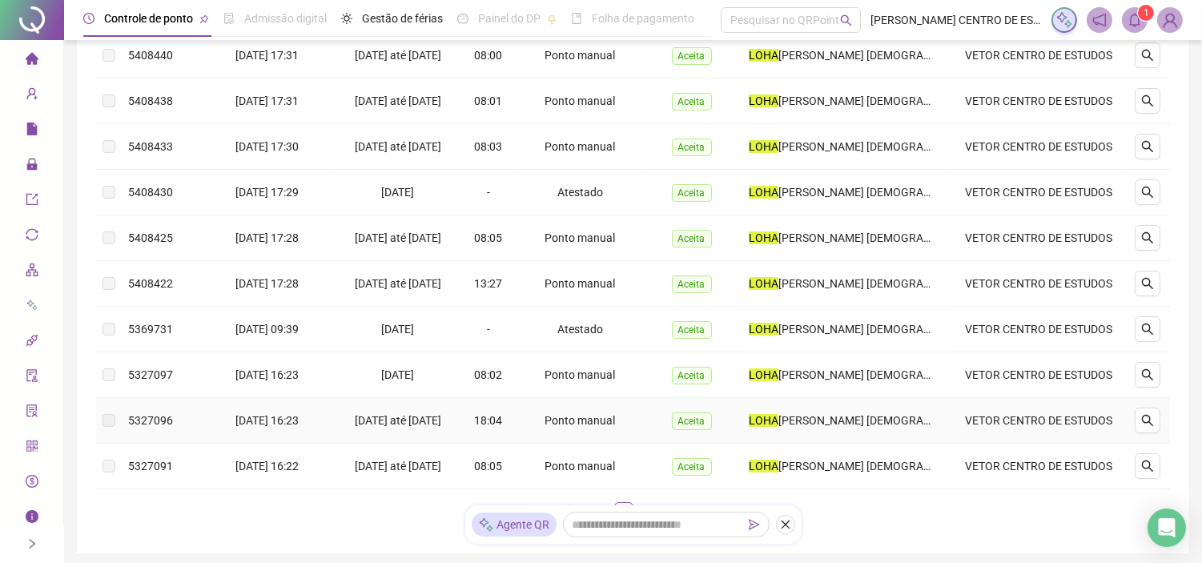
scroll to position [312, 0]
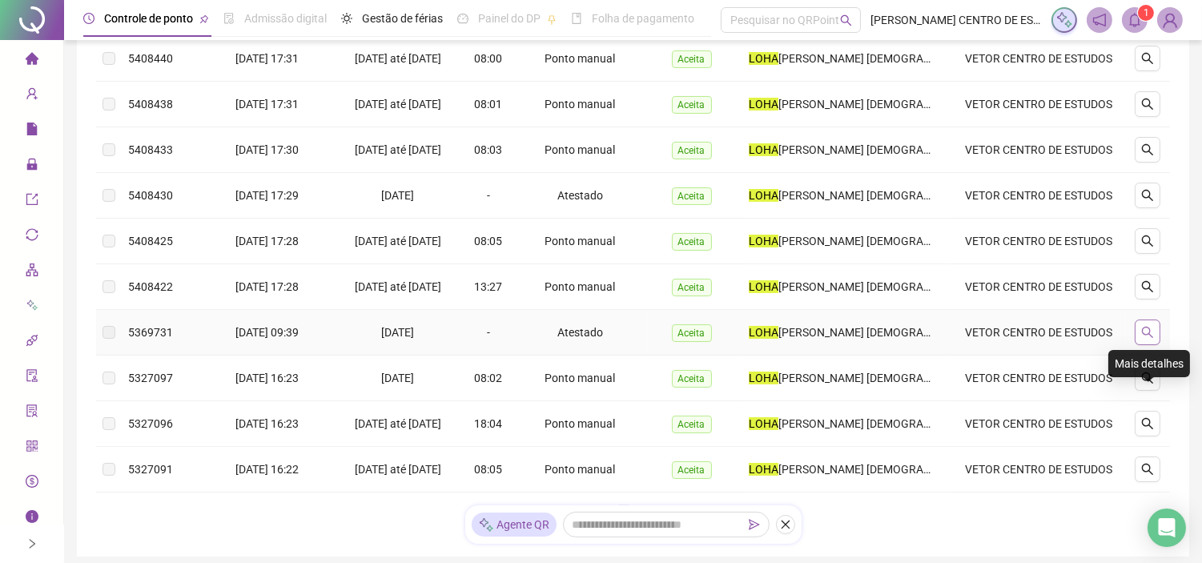
click at [1148, 339] on icon "search" at bounding box center [1147, 332] width 13 height 13
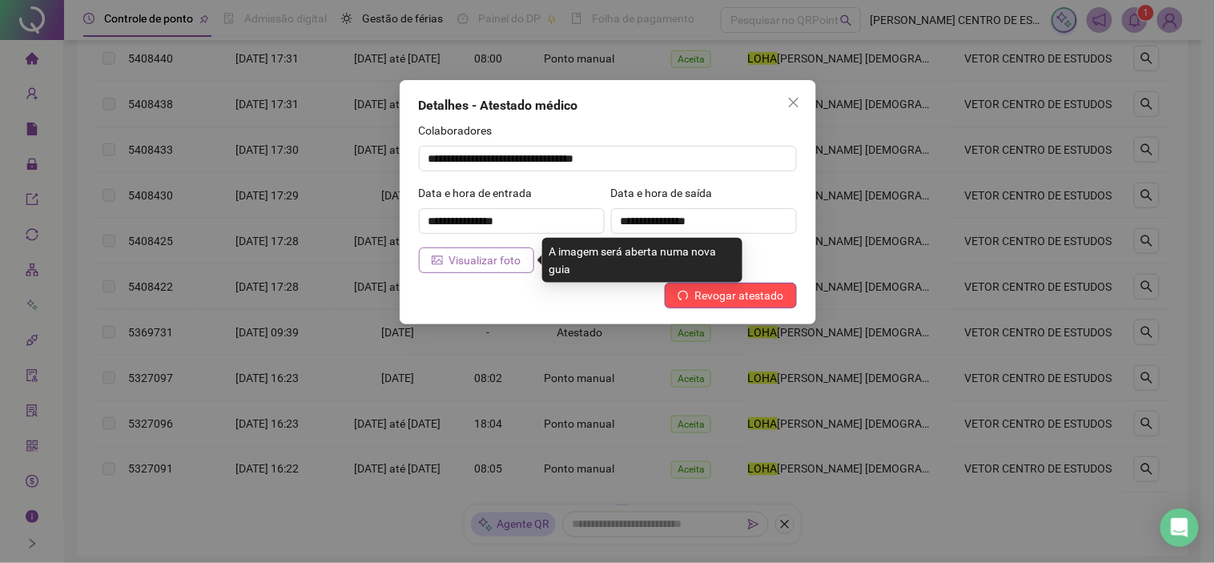
click at [509, 263] on span "Visualizar foto" at bounding box center [485, 260] width 72 height 18
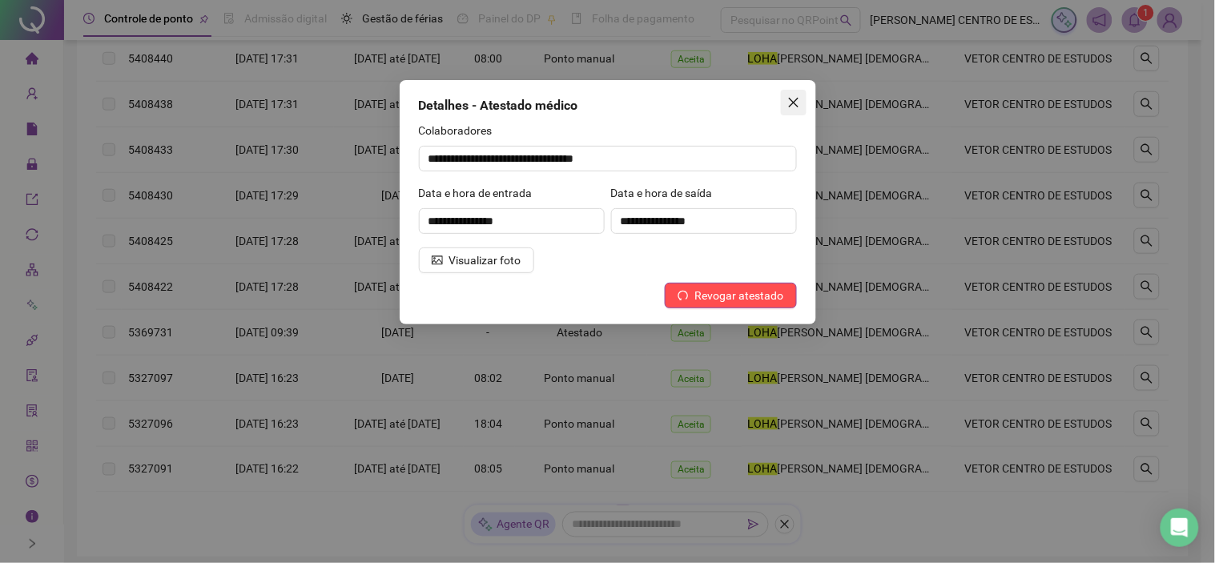
click at [798, 105] on icon "close" at bounding box center [793, 102] width 13 height 13
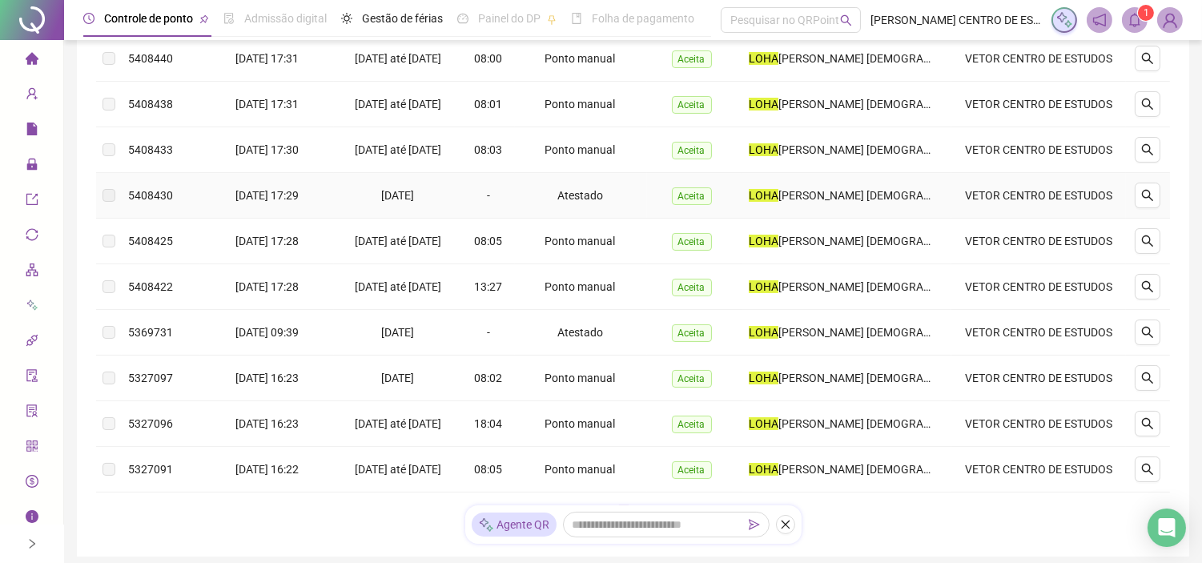
click at [433, 204] on div "[DATE]" at bounding box center [399, 196] width 118 height 18
click at [452, 204] on div "[DATE]" at bounding box center [399, 196] width 118 height 18
click at [403, 202] on span "[DATE]" at bounding box center [397, 195] width 33 height 13
click at [1136, 208] on button "button" at bounding box center [1148, 196] width 26 height 26
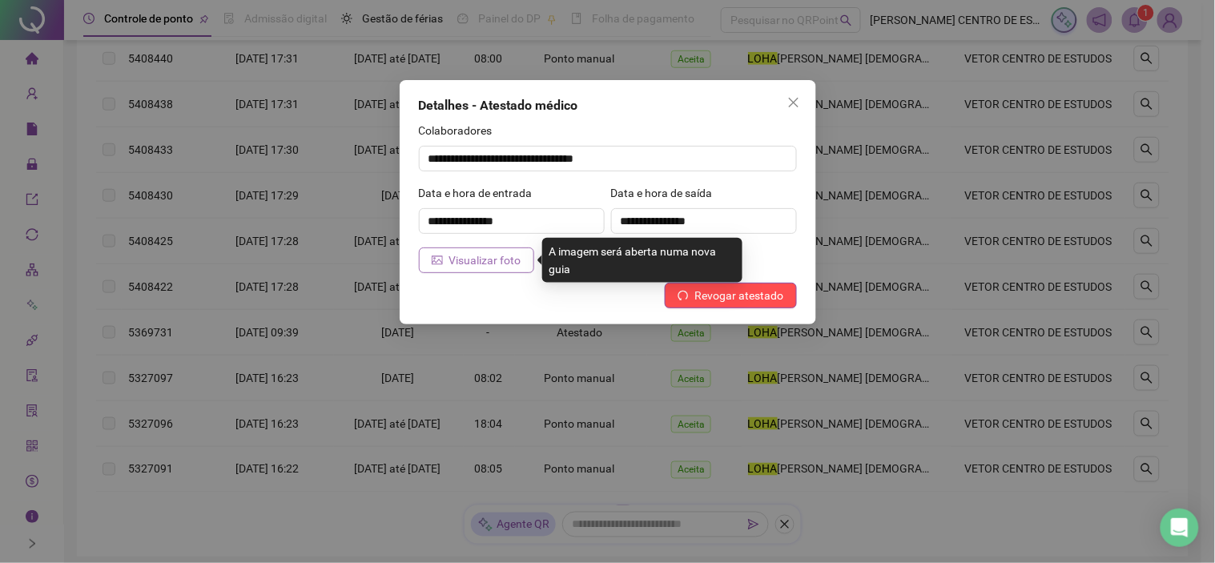
click at [456, 261] on span "Visualizar foto" at bounding box center [485, 260] width 72 height 18
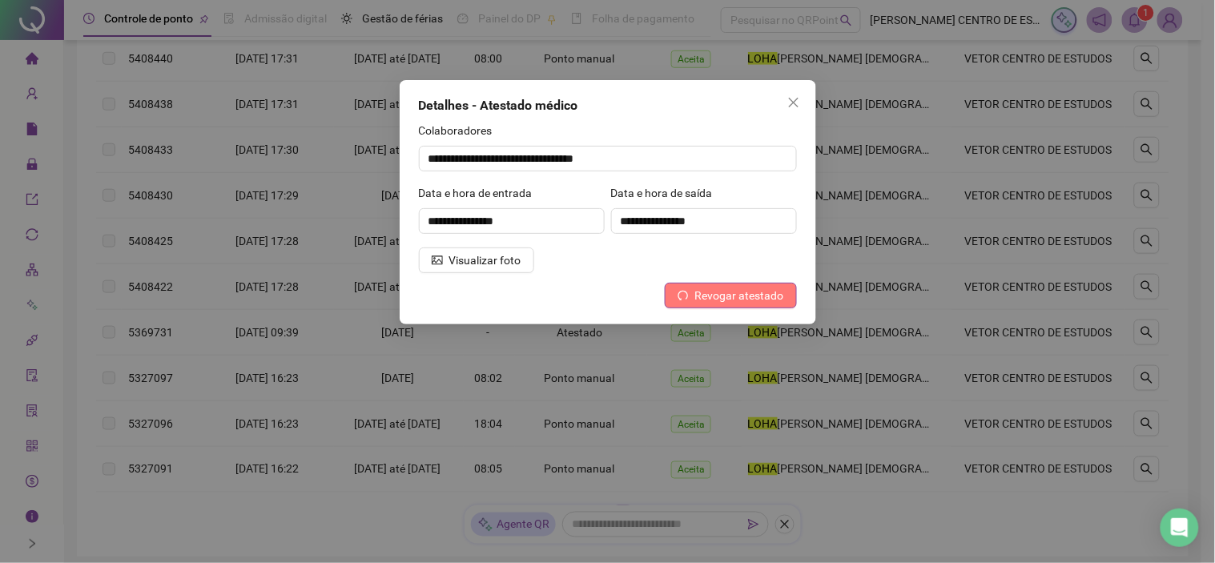
click at [718, 293] on span "Revogar atestado" at bounding box center [739, 296] width 89 height 18
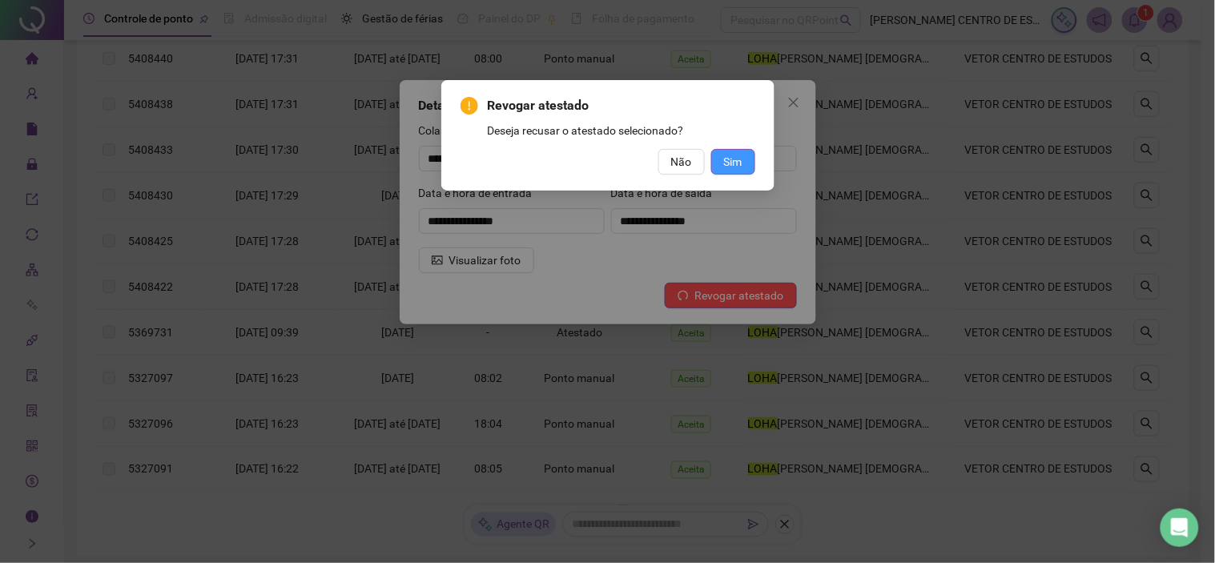
click at [740, 154] on span "Sim" at bounding box center [733, 162] width 18 height 18
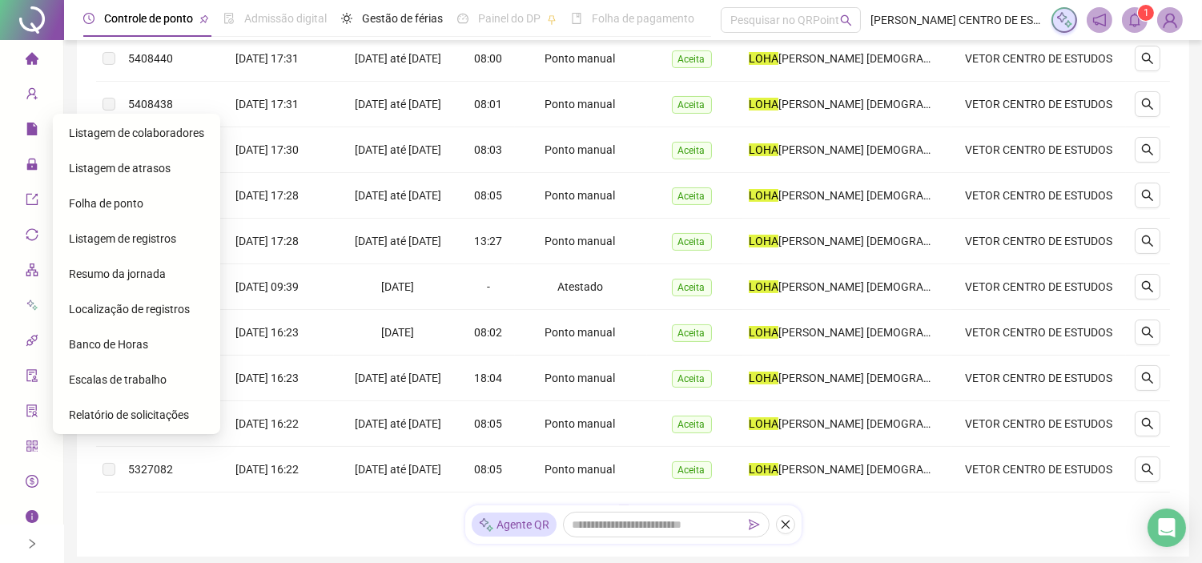
click at [117, 197] on span "Folha de ponto" at bounding box center [106, 203] width 74 height 13
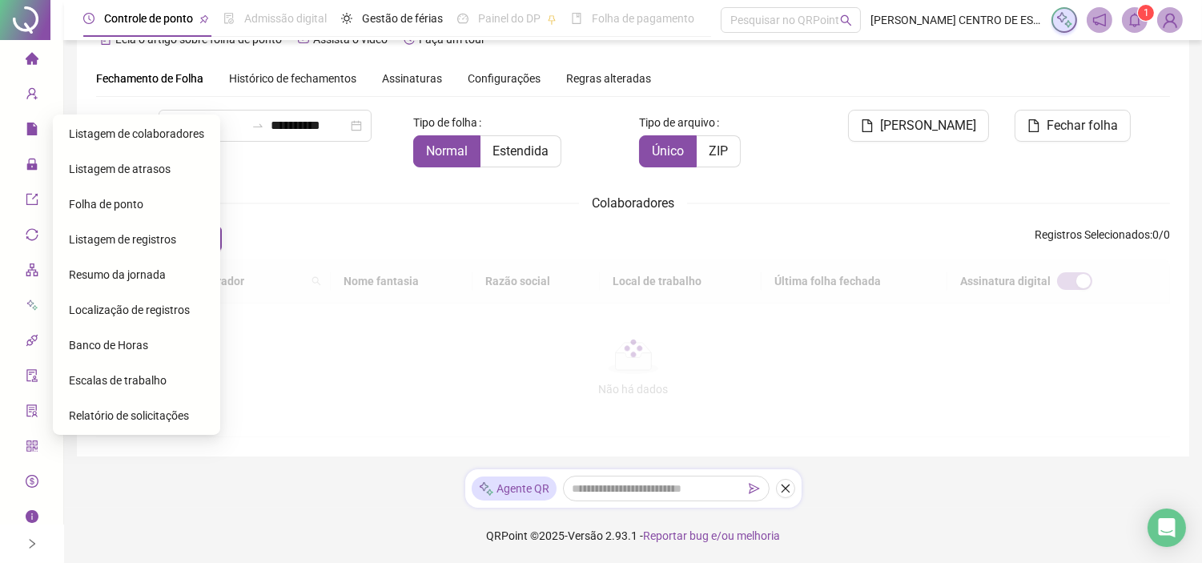
scroll to position [37, 0]
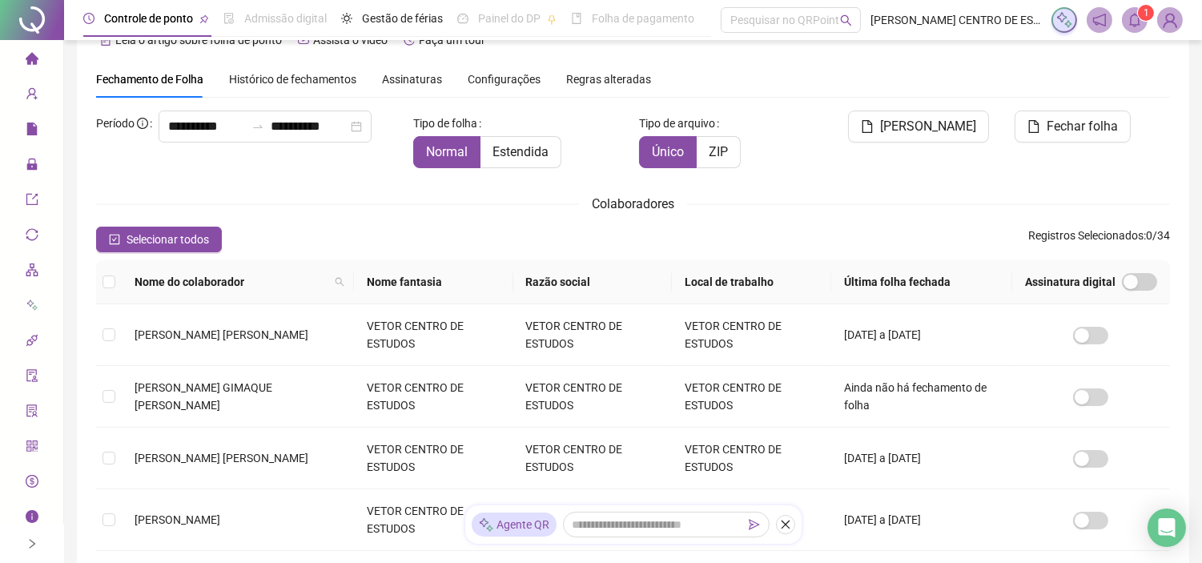
type input "**********"
click at [332, 273] on span at bounding box center [339, 282] width 16 height 24
type input "***"
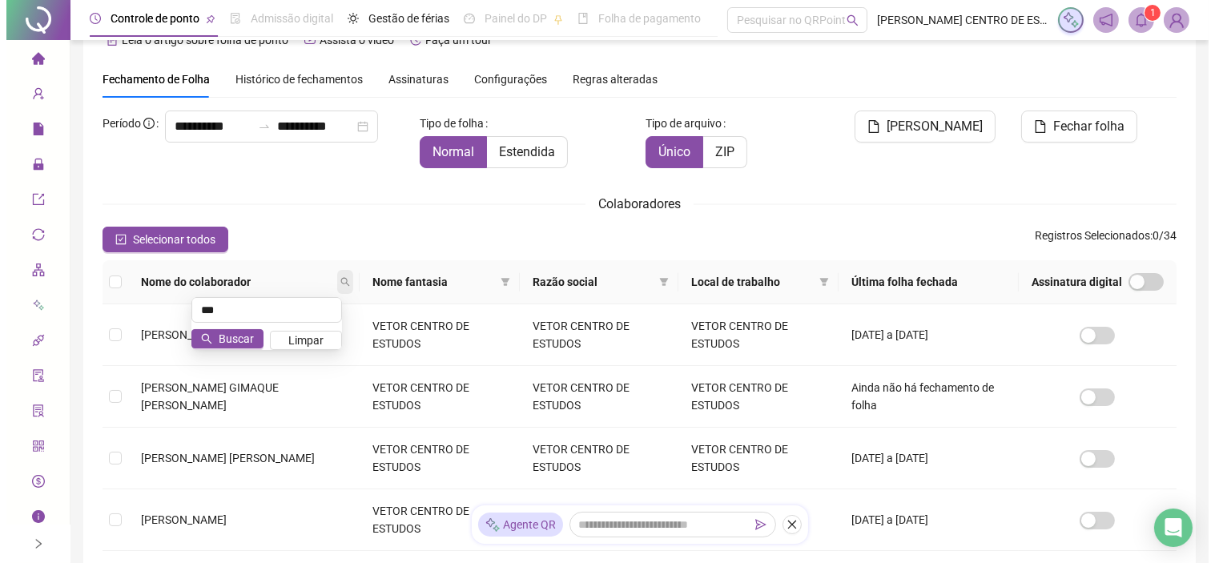
scroll to position [18, 0]
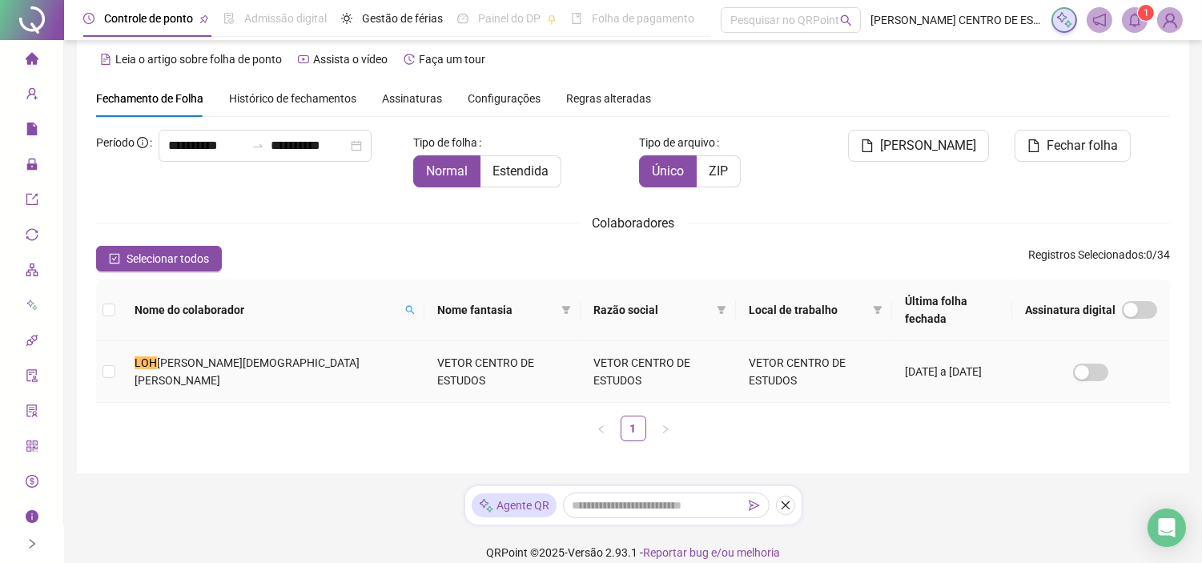
click at [116, 348] on td at bounding box center [109, 372] width 26 height 62
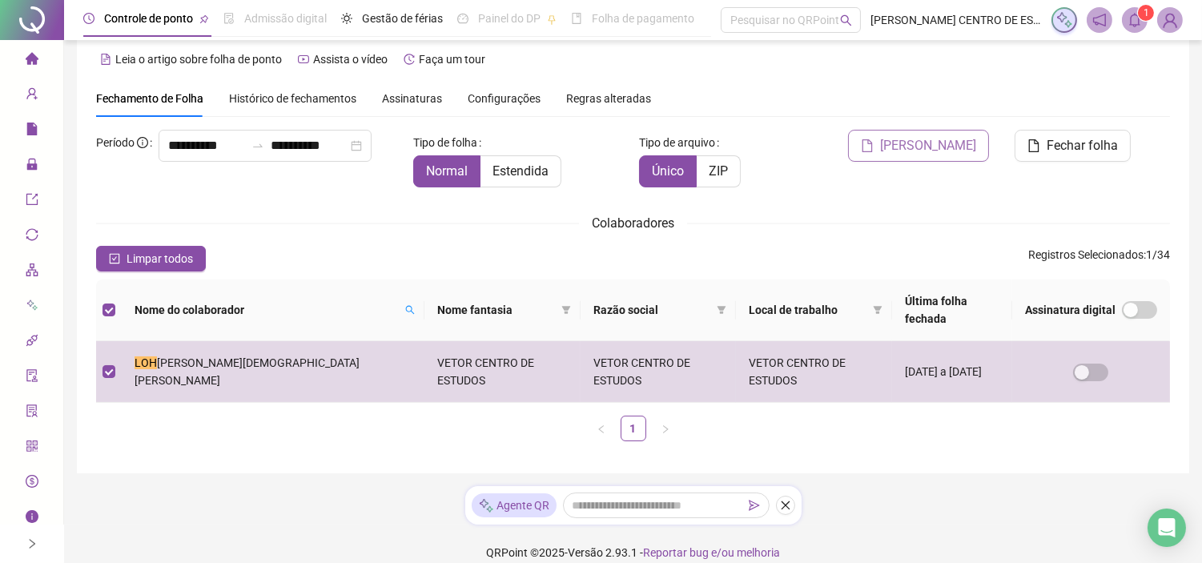
click at [899, 154] on span "[PERSON_NAME]" at bounding box center [928, 145] width 96 height 19
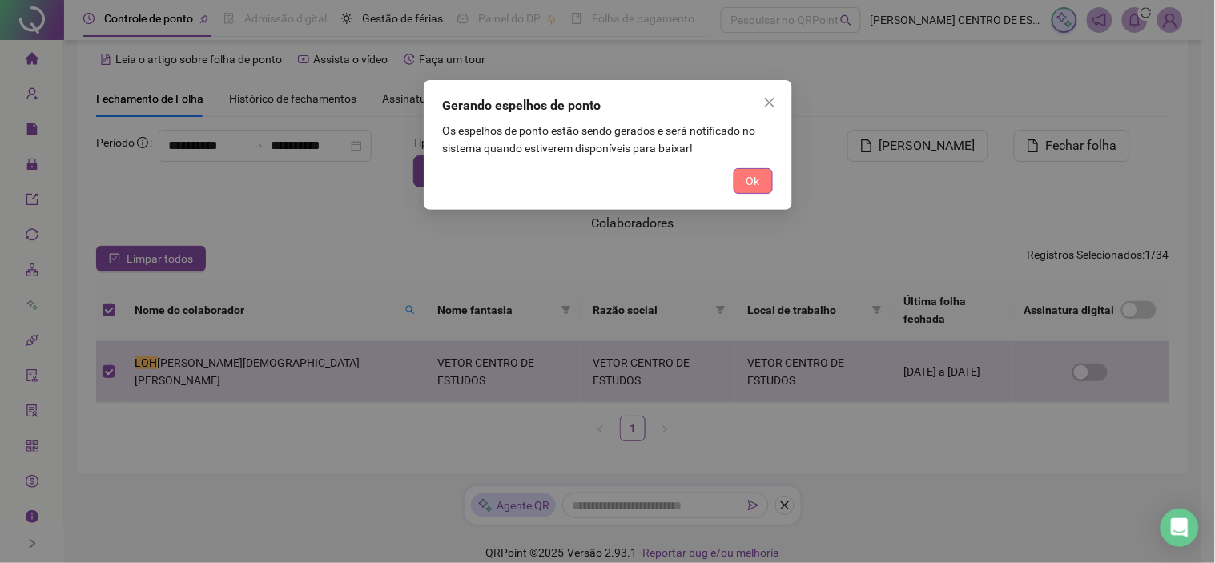
click at [762, 176] on button "Ok" at bounding box center [753, 181] width 39 height 26
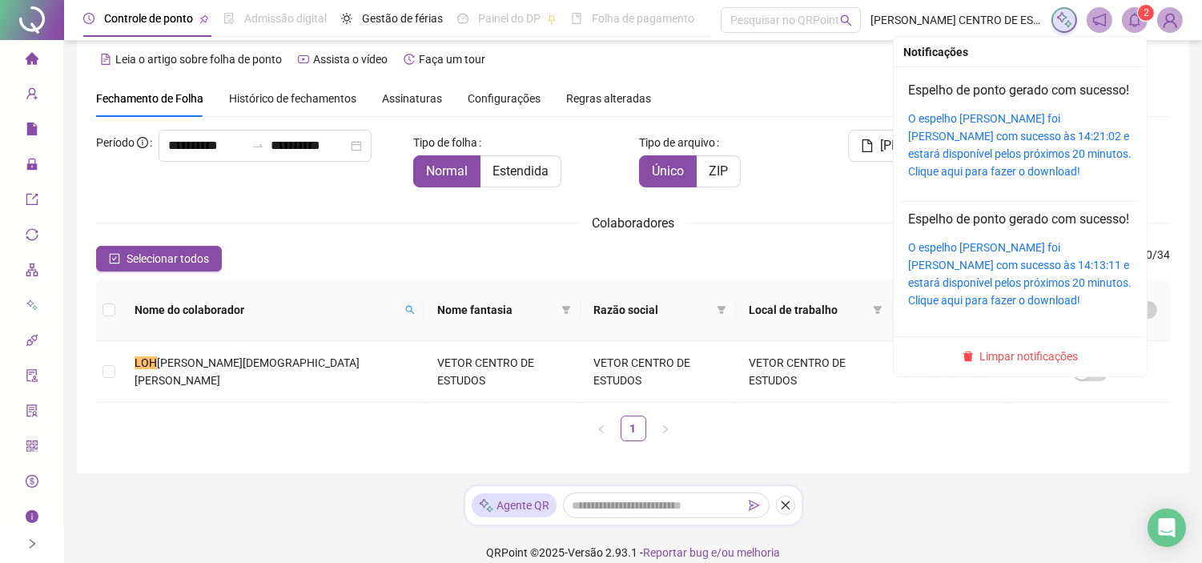
click at [1125, 14] on span at bounding box center [1135, 20] width 26 height 26
click at [900, 163] on li "Espelho de [PERSON_NAME] com sucesso! O espelho [PERSON_NAME] foi [PERSON_NAME]…" at bounding box center [1020, 137] width 240 height 129
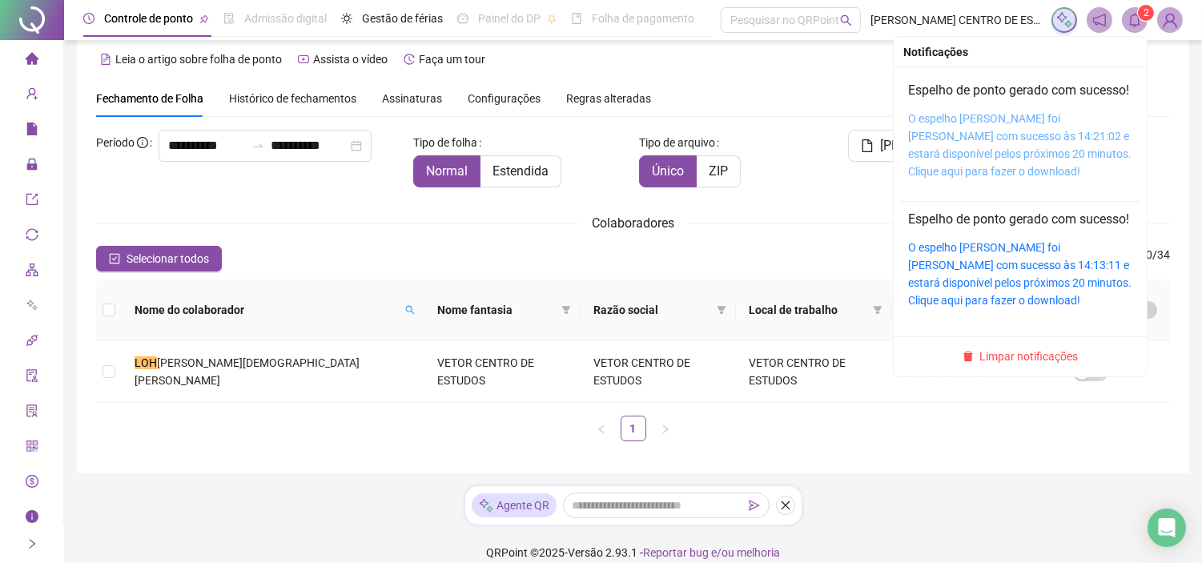
click at [908, 153] on link "O espelho [PERSON_NAME] foi [PERSON_NAME] com sucesso às 14:21:02 e estará disp…" at bounding box center [1019, 145] width 223 height 66
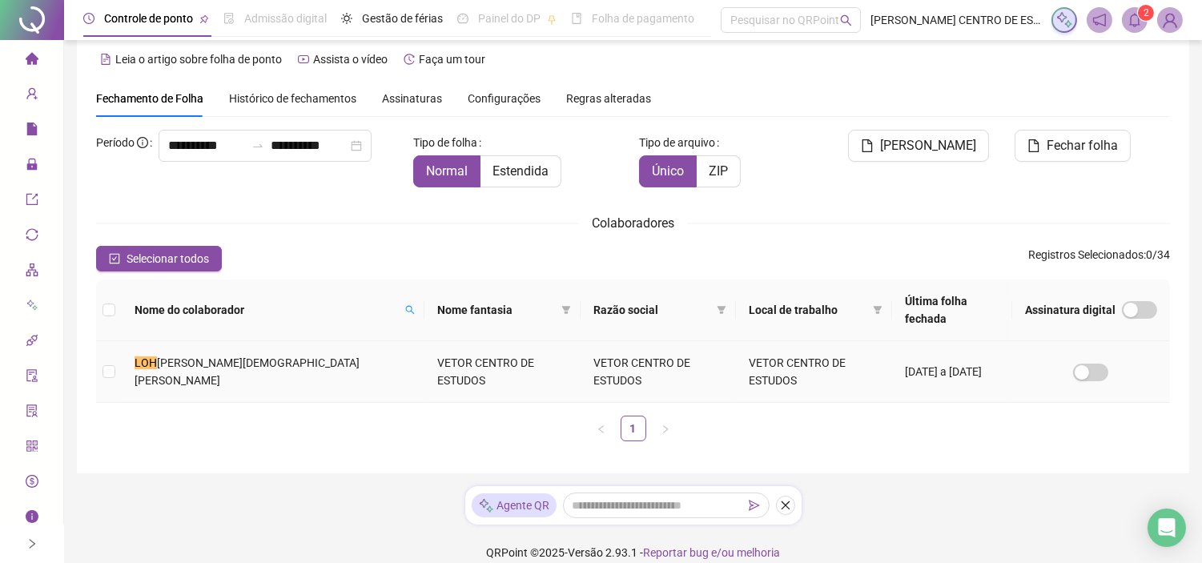
click at [115, 345] on td at bounding box center [109, 372] width 26 height 62
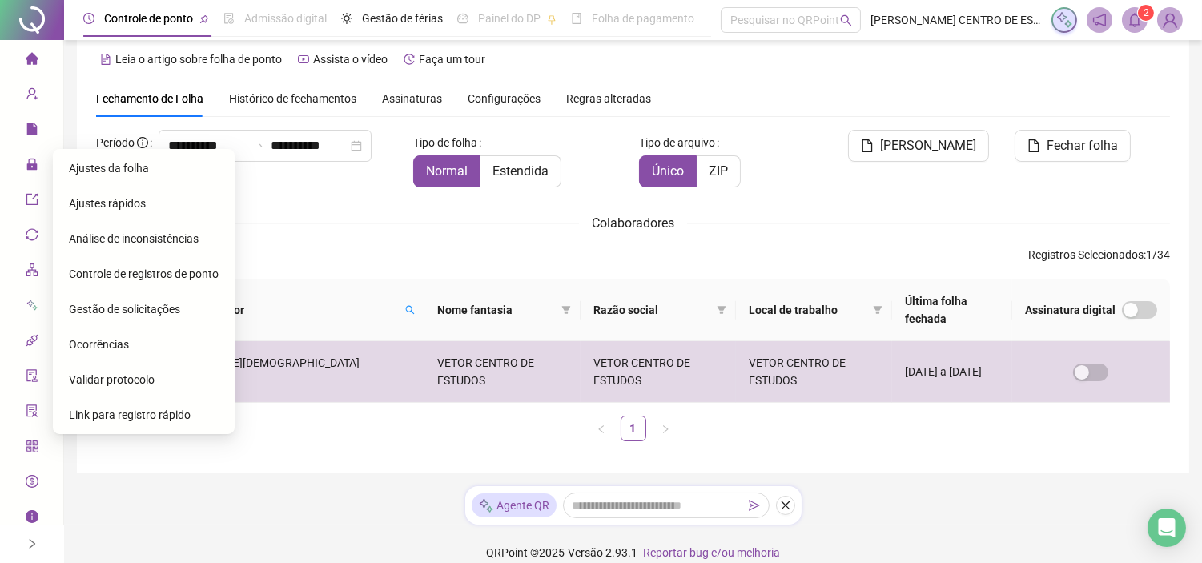
click at [123, 174] on span "Ajustes da folha" at bounding box center [109, 168] width 80 height 13
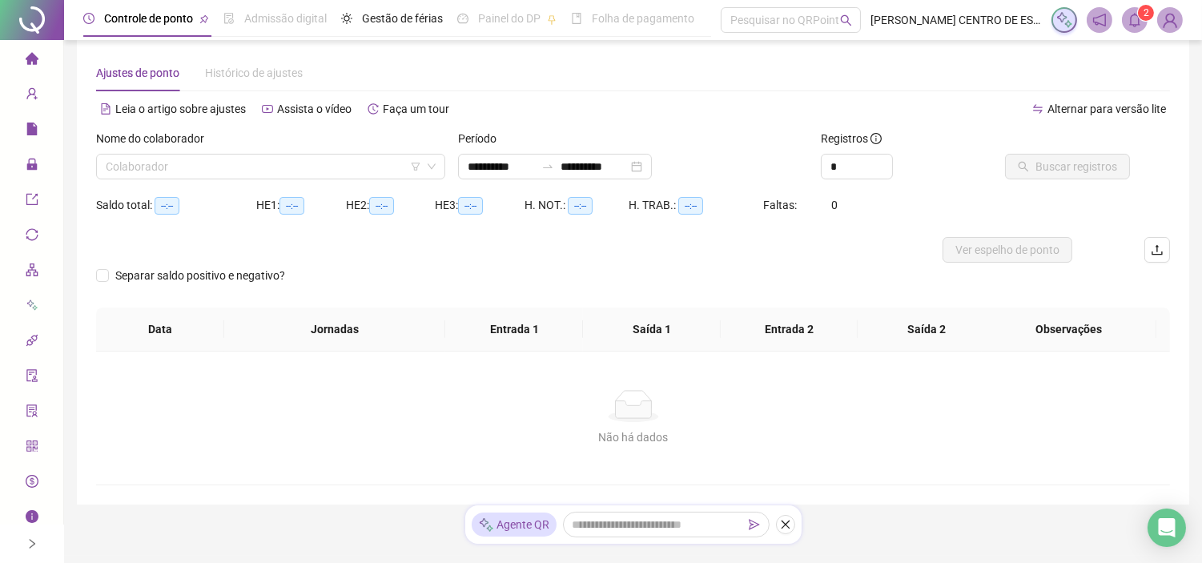
type input "**********"
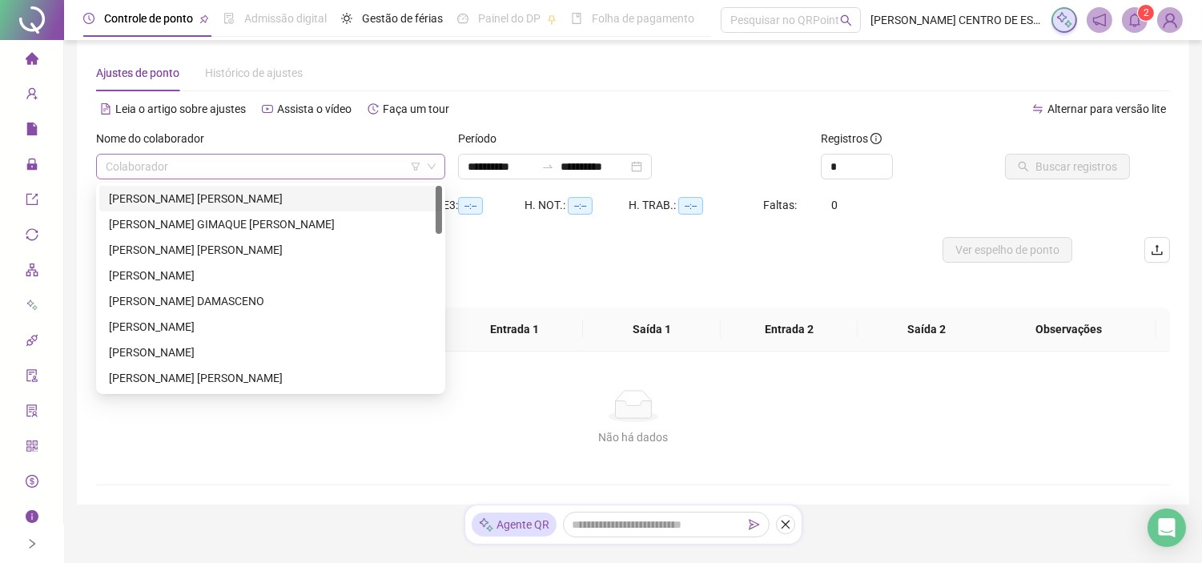
click at [369, 179] on div "Colaborador" at bounding box center [270, 167] width 349 height 26
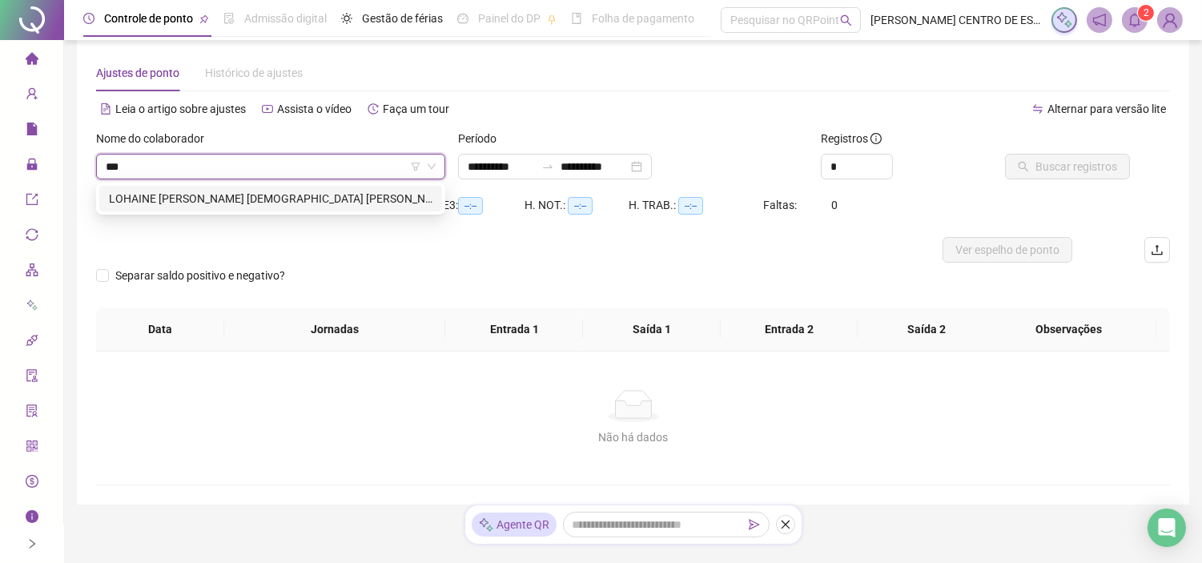
type input "****"
click at [355, 188] on div "LOHAINE [PERSON_NAME] [DEMOGRAPHIC_DATA] [PERSON_NAME]" at bounding box center [270, 199] width 343 height 26
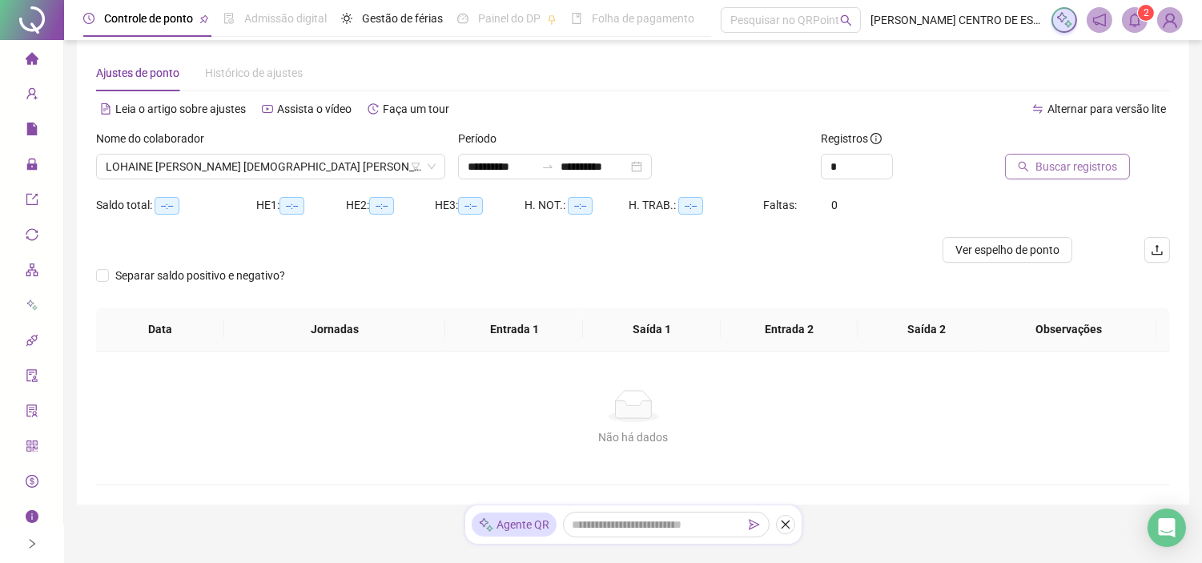
drag, startPoint x: 1068, startPoint y: 184, endPoint x: 1076, endPoint y: 177, distance: 11.4
click at [1076, 177] on div "Buscar registros" at bounding box center [1085, 161] width 181 height 62
click at [1076, 177] on button "Buscar registros" at bounding box center [1067, 167] width 125 height 26
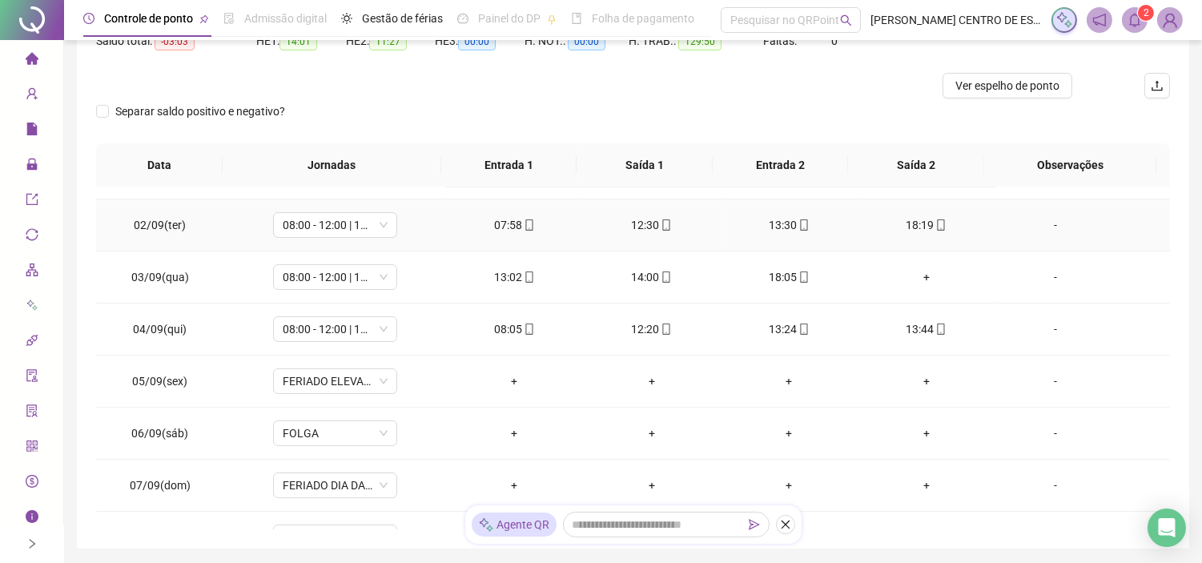
scroll to position [351, 0]
